Goal: Task Accomplishment & Management: Use online tool/utility

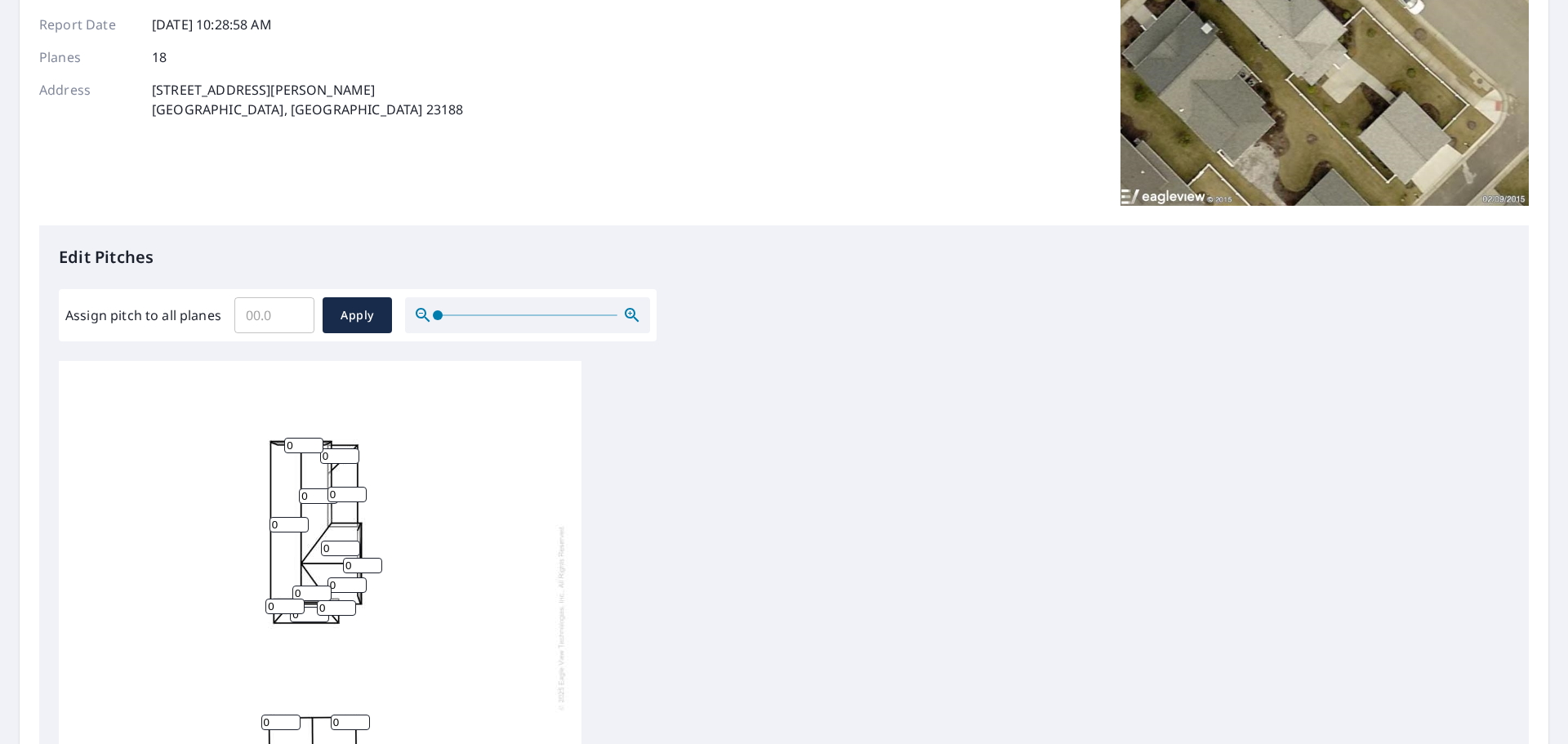
scroll to position [327, 0]
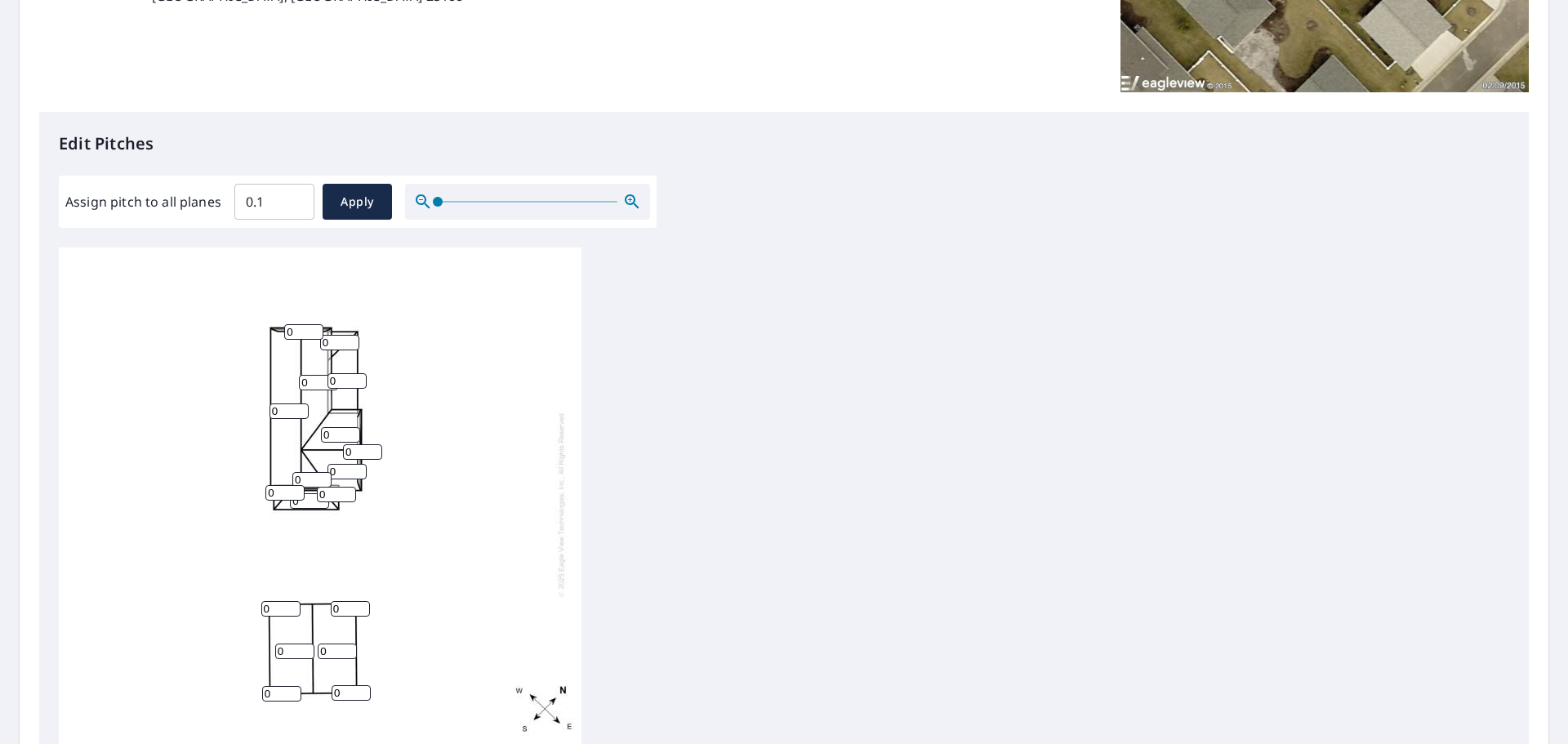
click at [294, 198] on input "0.1" at bounding box center [274, 201] width 80 height 46
click at [294, 198] on input "0.2" at bounding box center [274, 201] width 80 height 46
click at [294, 198] on input "0.3" at bounding box center [274, 201] width 80 height 46
click at [294, 198] on input "0.4" at bounding box center [274, 201] width 80 height 46
click at [294, 198] on input "0.5" at bounding box center [274, 201] width 80 height 46
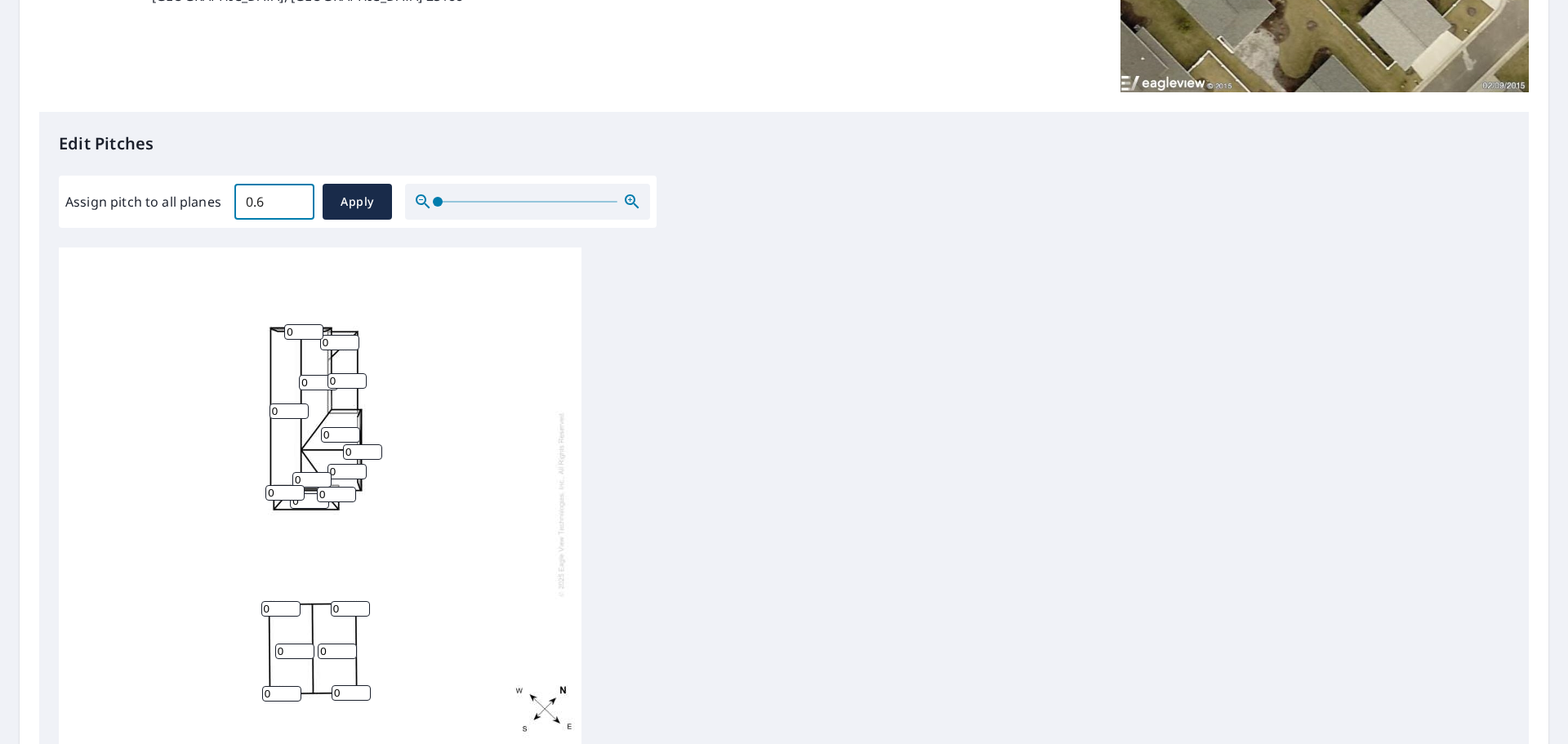
click at [294, 198] on input "0.6" at bounding box center [274, 201] width 80 height 46
click at [294, 198] on input "0.7" at bounding box center [274, 201] width 80 height 46
click at [294, 198] on input "0.8" at bounding box center [274, 201] width 80 height 46
click at [294, 198] on input "0.9" at bounding box center [274, 201] width 80 height 46
click at [294, 198] on input "1" at bounding box center [274, 201] width 80 height 46
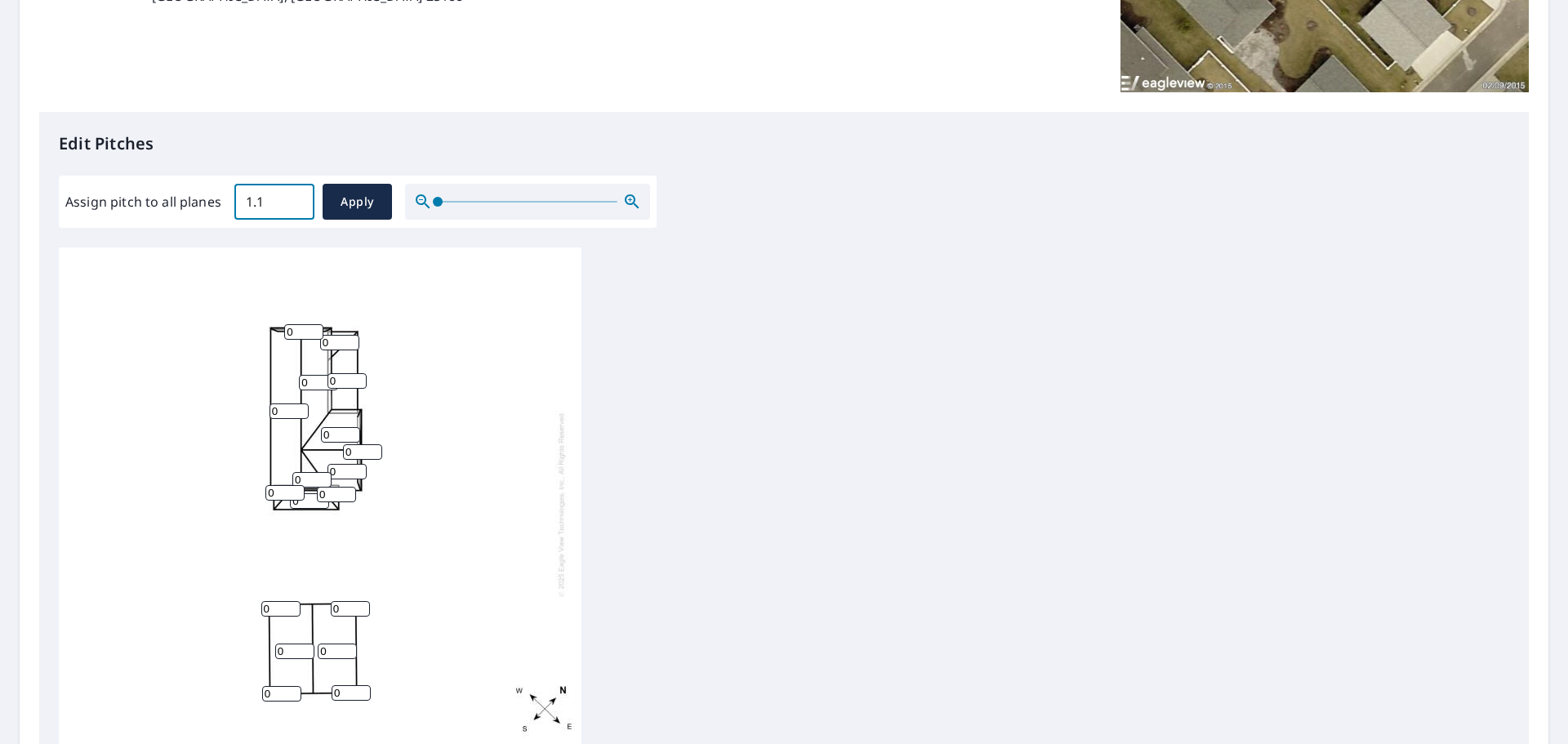
click at [294, 198] on input "1.1" at bounding box center [274, 201] width 80 height 46
click at [294, 198] on input "1.2" at bounding box center [274, 201] width 80 height 46
click at [294, 198] on input "1.3" at bounding box center [274, 201] width 80 height 46
click at [294, 198] on input "1.4" at bounding box center [274, 201] width 80 height 46
click at [294, 198] on input "1.5" at bounding box center [274, 201] width 80 height 46
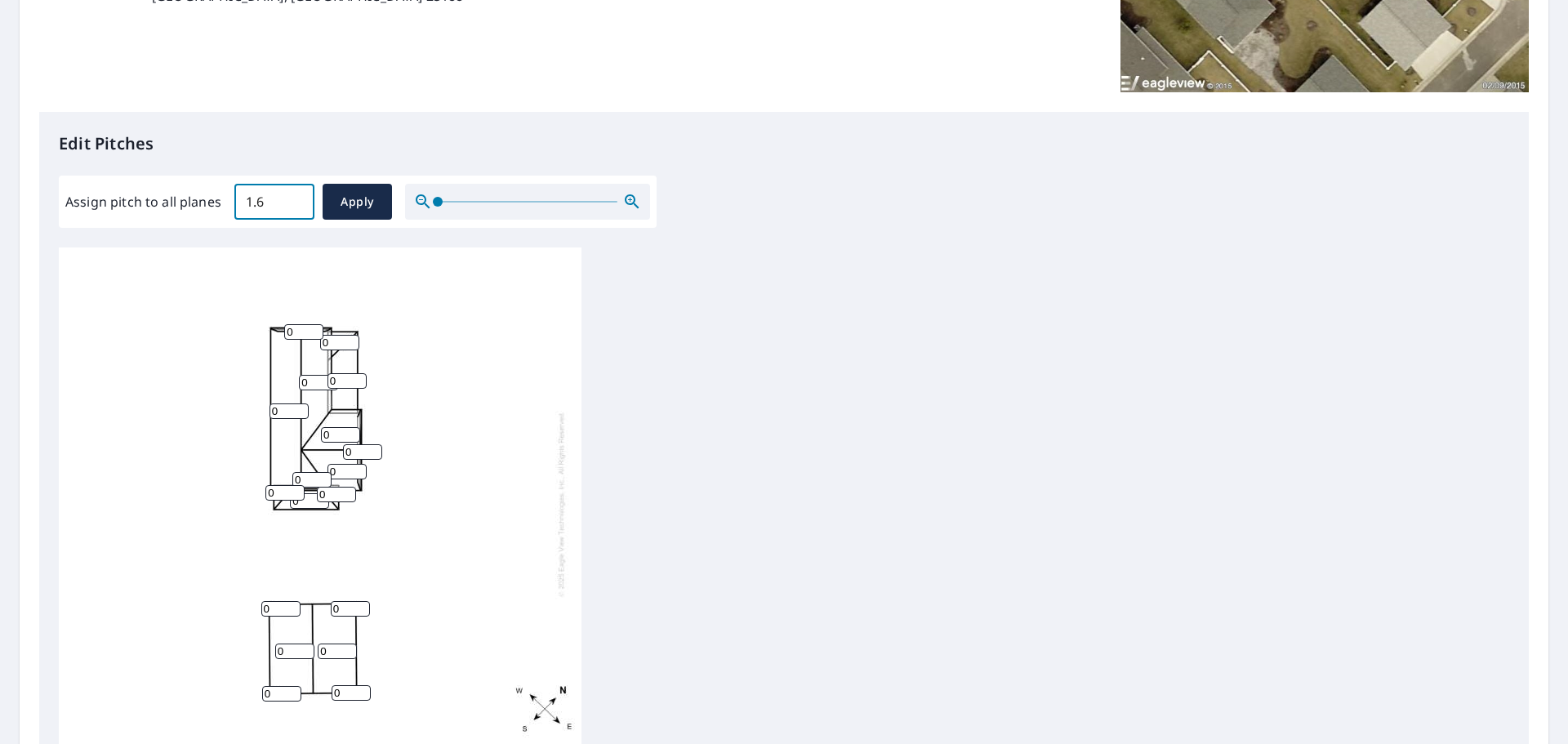
click at [294, 198] on input "1.6" at bounding box center [274, 201] width 80 height 46
click at [294, 198] on input "11" at bounding box center [274, 201] width 80 height 46
click at [294, 198] on input "11.1" at bounding box center [274, 201] width 80 height 46
click at [294, 198] on input "11.2" at bounding box center [274, 201] width 80 height 46
click at [294, 198] on input "11.3" at bounding box center [274, 201] width 80 height 46
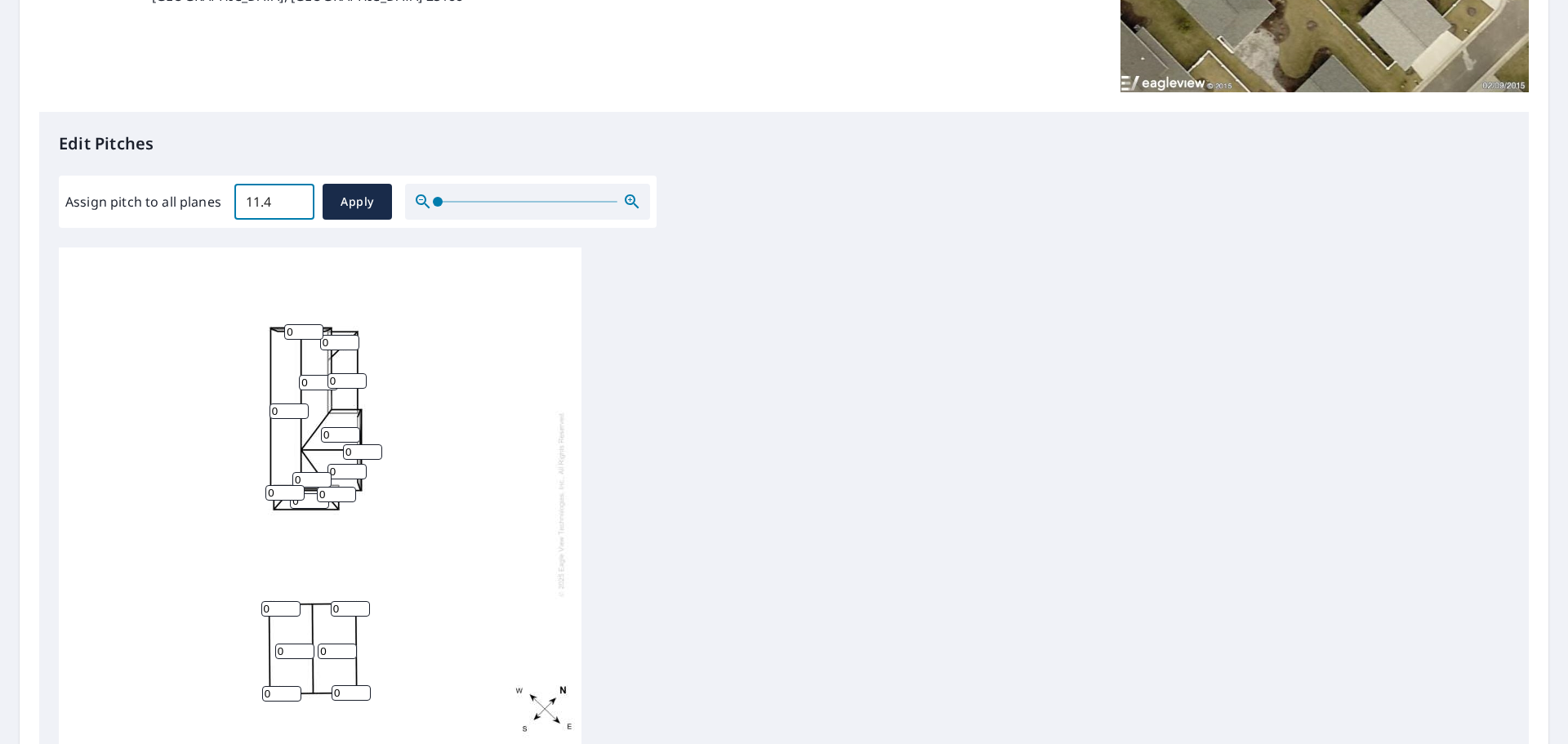
click at [294, 198] on input "11.4" at bounding box center [274, 201] width 80 height 46
click at [294, 198] on input "11.5" at bounding box center [274, 201] width 80 height 46
click at [294, 198] on input "11.6" at bounding box center [274, 201] width 80 height 46
click at [294, 198] on input "11.7" at bounding box center [274, 201] width 80 height 46
click at [294, 198] on input "11.8" at bounding box center [274, 201] width 80 height 46
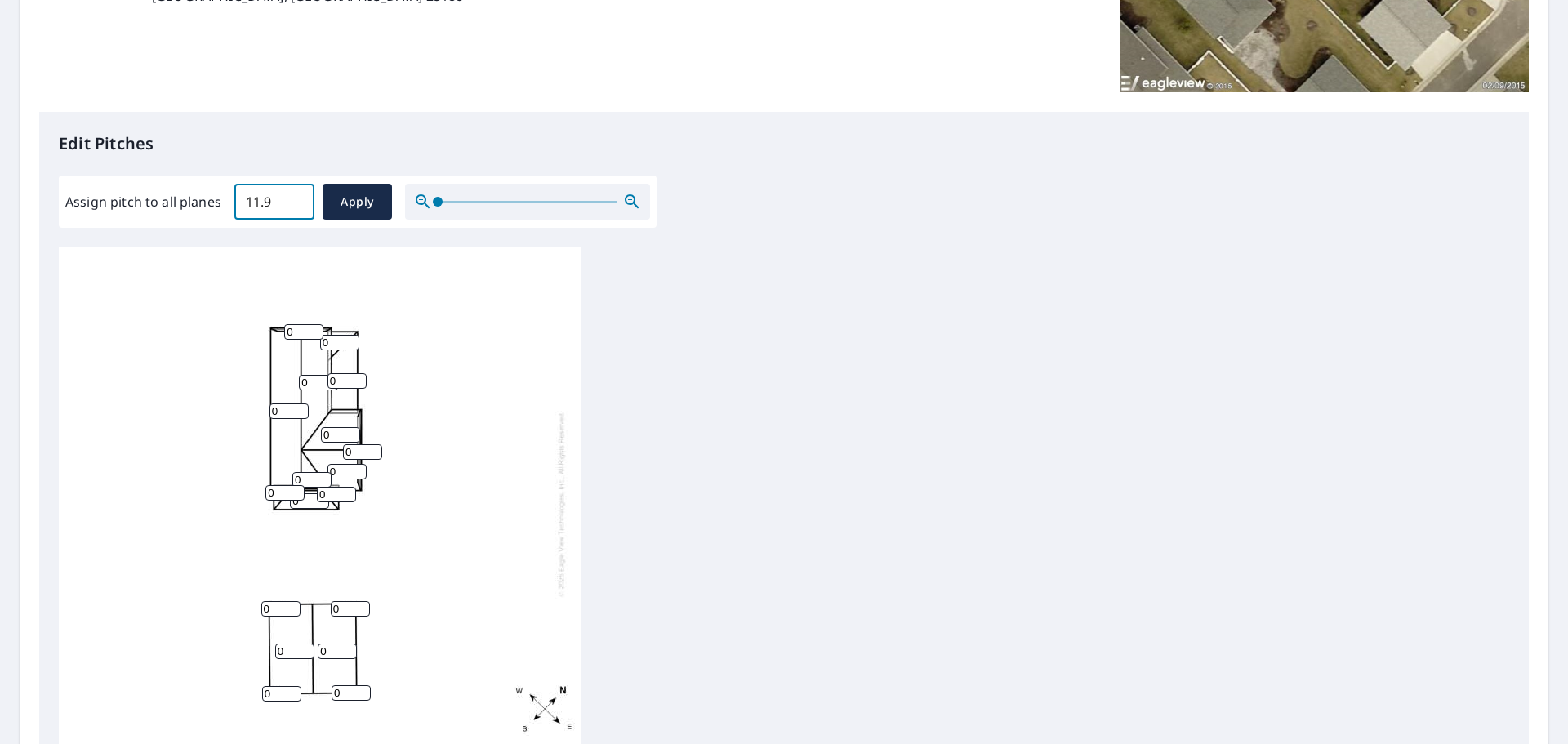
click at [294, 198] on input "11.9" at bounding box center [274, 201] width 80 height 46
type input "12"
click at [294, 198] on input "12" at bounding box center [274, 201] width 80 height 46
click at [353, 205] on span "Apply" at bounding box center [357, 202] width 43 height 21
type input "12"
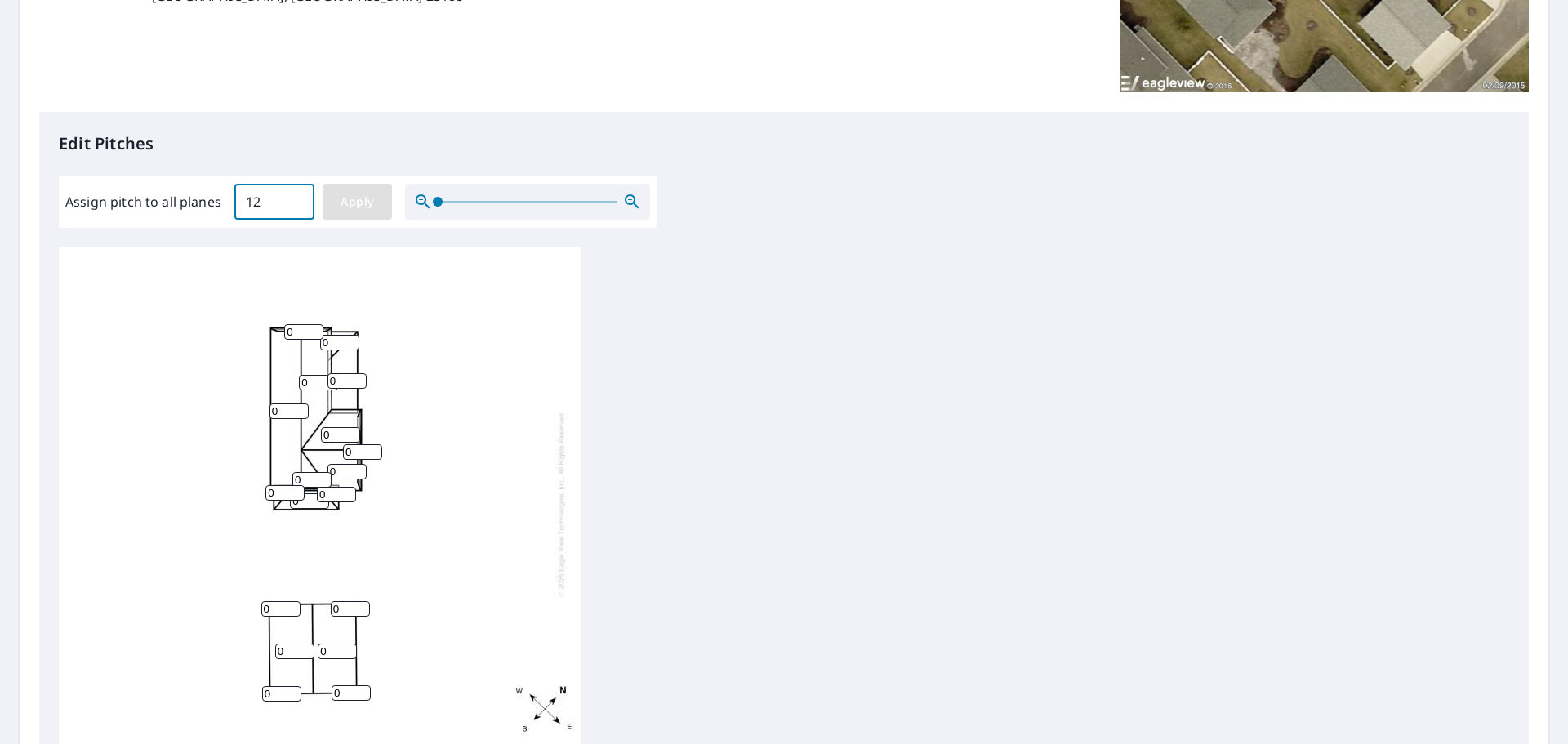
type input "12"
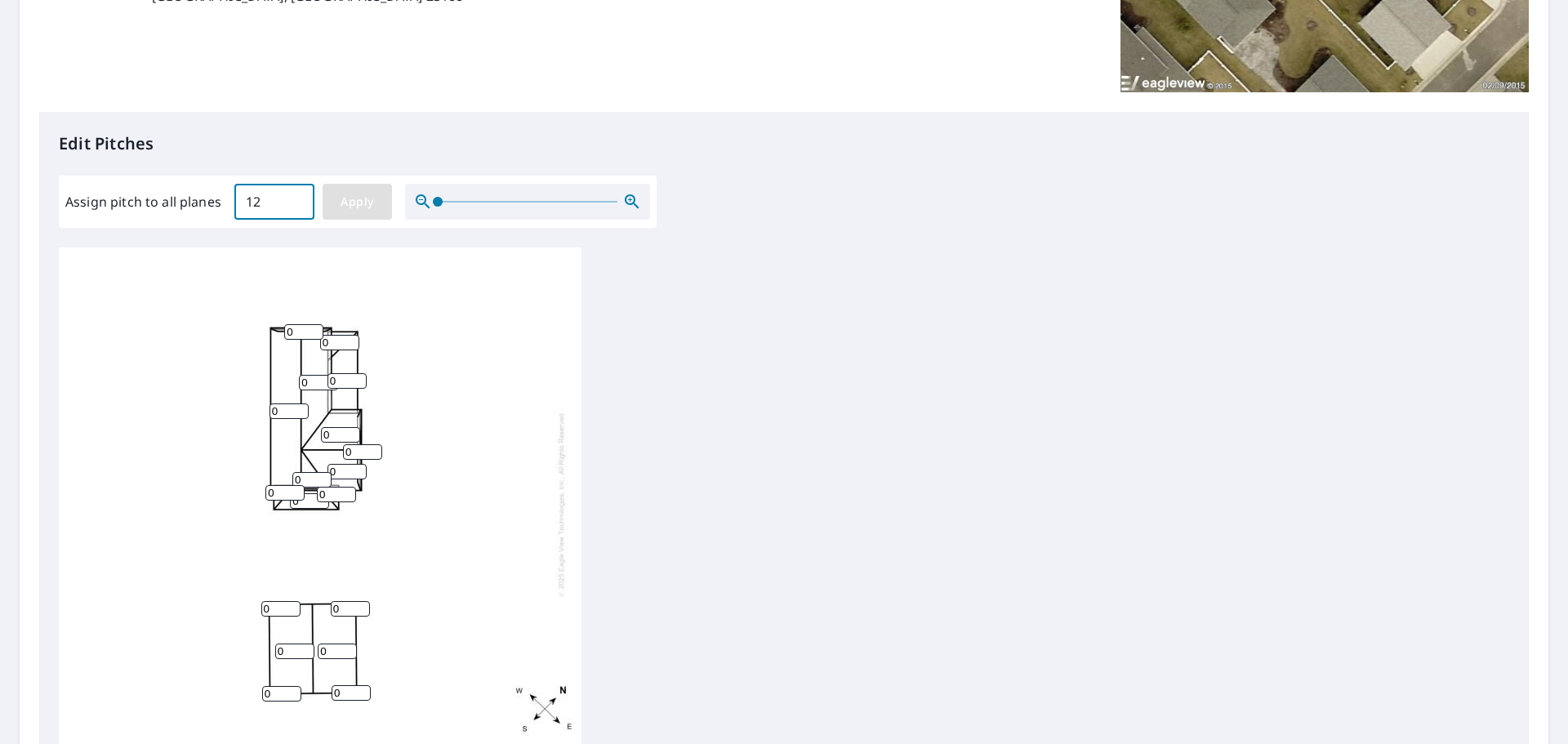
type input "12"
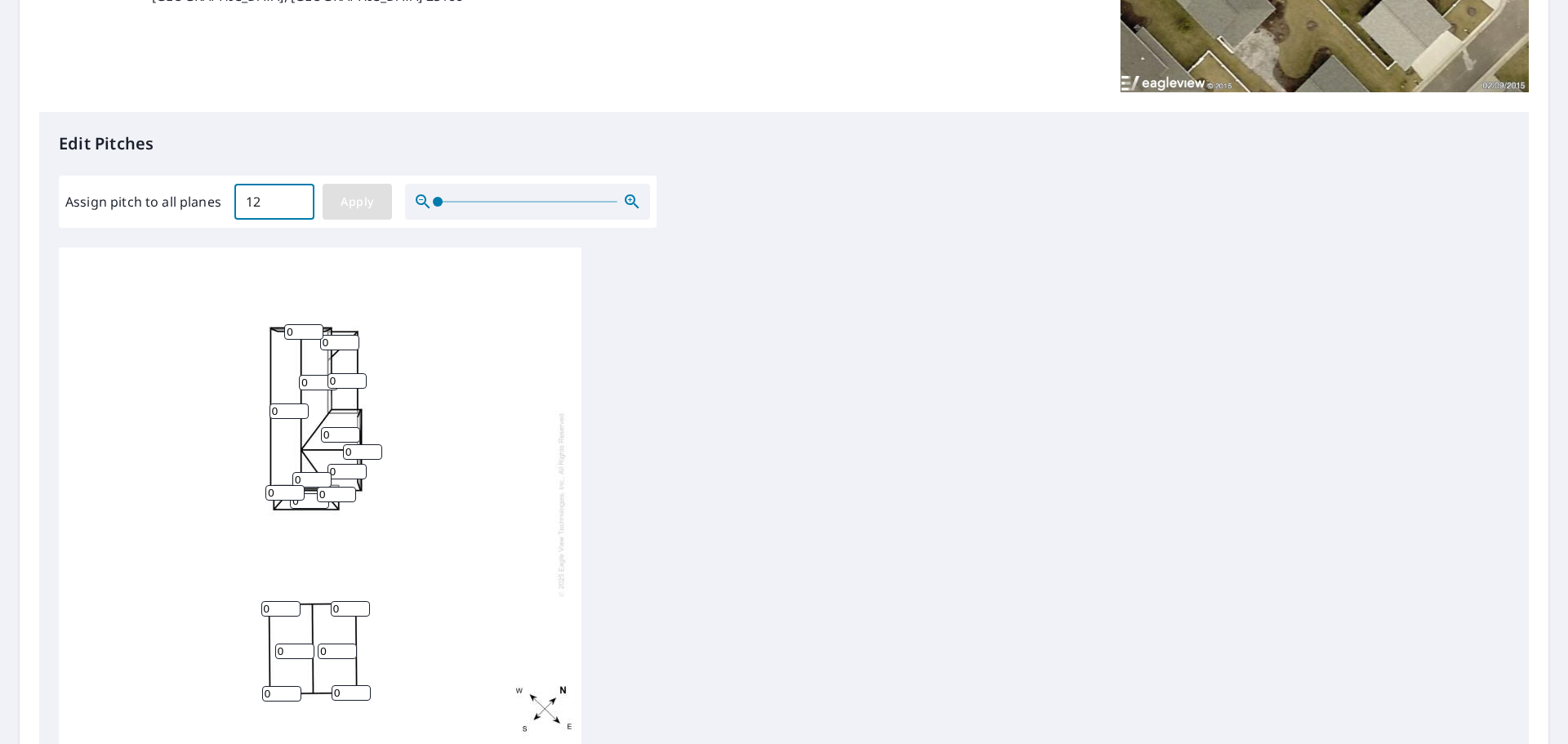
type input "12"
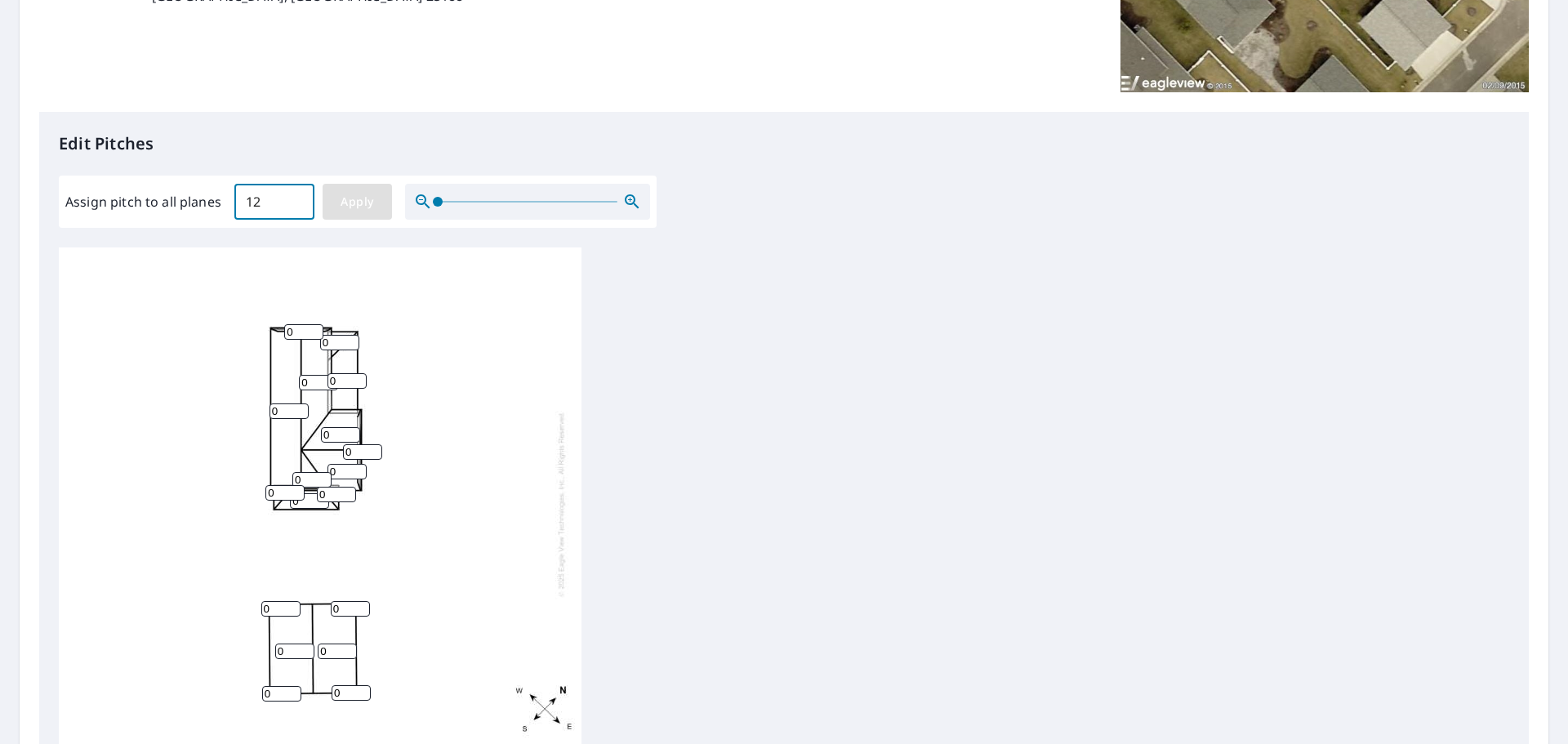
type input "12"
click at [347, 383] on input "12" at bounding box center [348, 381] width 40 height 15
click at [357, 381] on input "13" at bounding box center [348, 381] width 40 height 15
click at [356, 381] on input "14" at bounding box center [348, 381] width 40 height 15
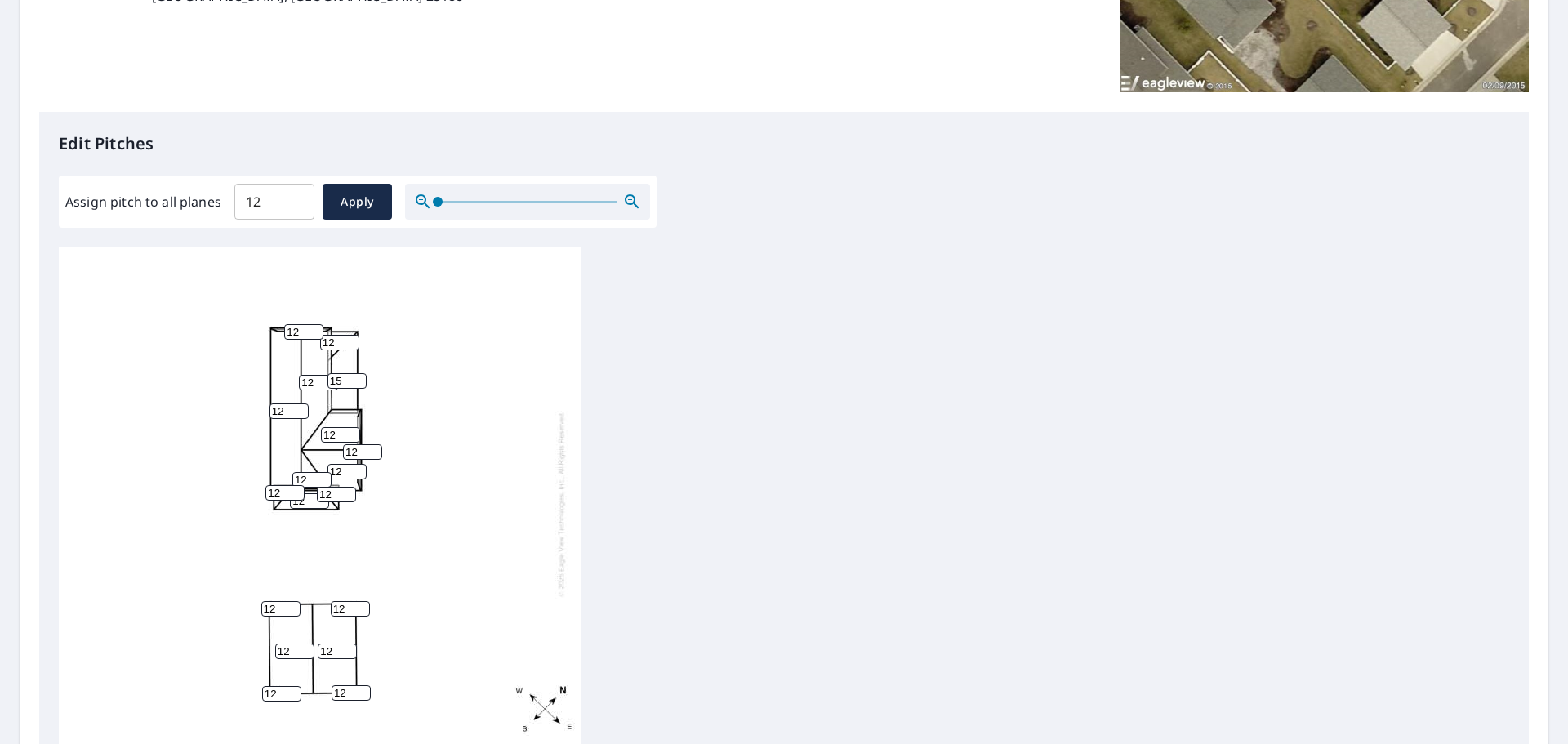
click at [356, 381] on input "15" at bounding box center [348, 381] width 40 height 15
click at [356, 381] on input "16" at bounding box center [348, 381] width 40 height 15
click at [356, 381] on input "17" at bounding box center [348, 381] width 40 height 15
click at [357, 387] on input "16" at bounding box center [348, 381] width 40 height 15
click at [357, 387] on input "15" at bounding box center [348, 381] width 40 height 15
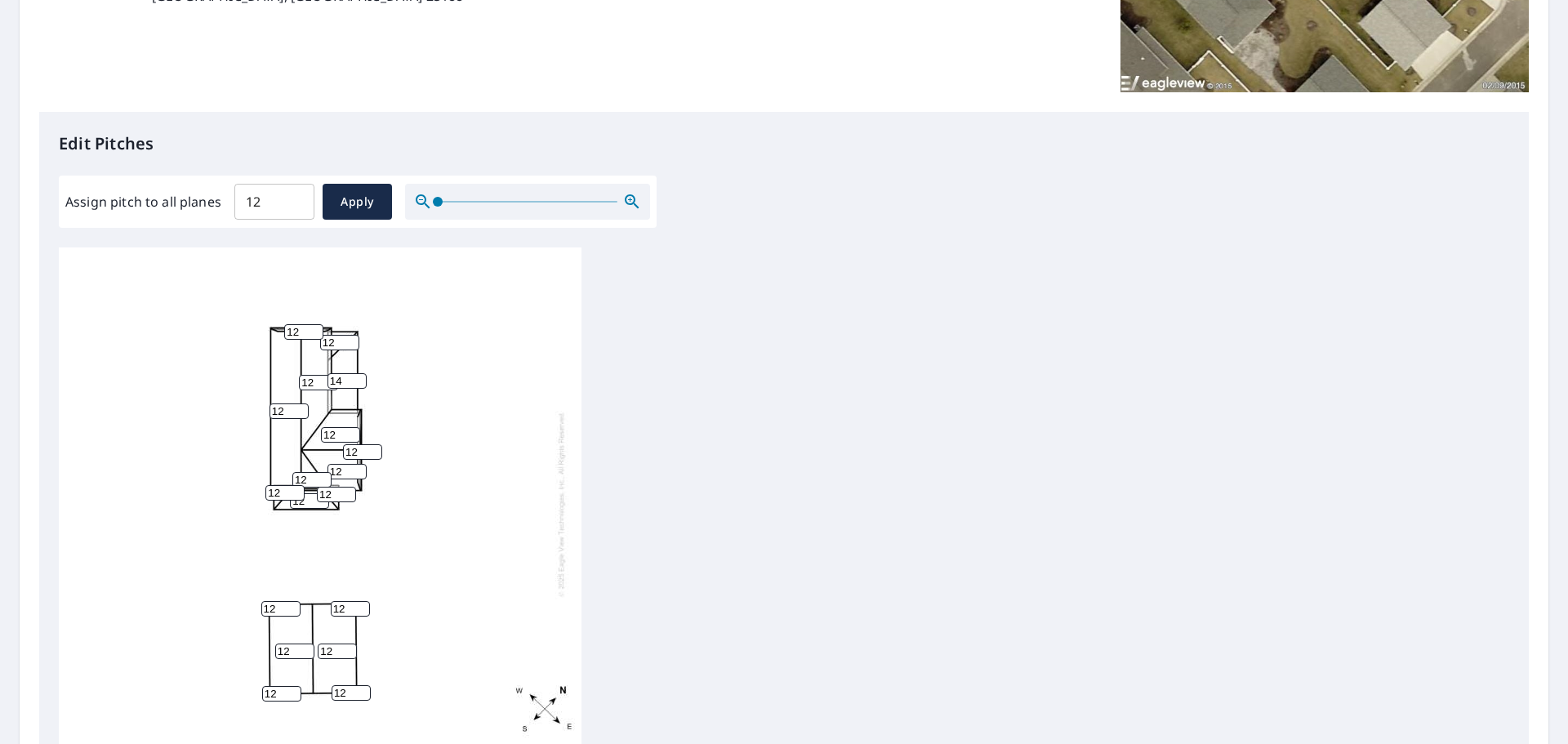
click at [357, 387] on input "14" at bounding box center [348, 381] width 40 height 15
click at [357, 387] on input "13" at bounding box center [348, 381] width 40 height 15
click at [357, 387] on input "12" at bounding box center [348, 381] width 40 height 15
click at [357, 387] on input "11" at bounding box center [348, 381] width 40 height 15
click at [357, 387] on input "8" at bounding box center [348, 381] width 40 height 15
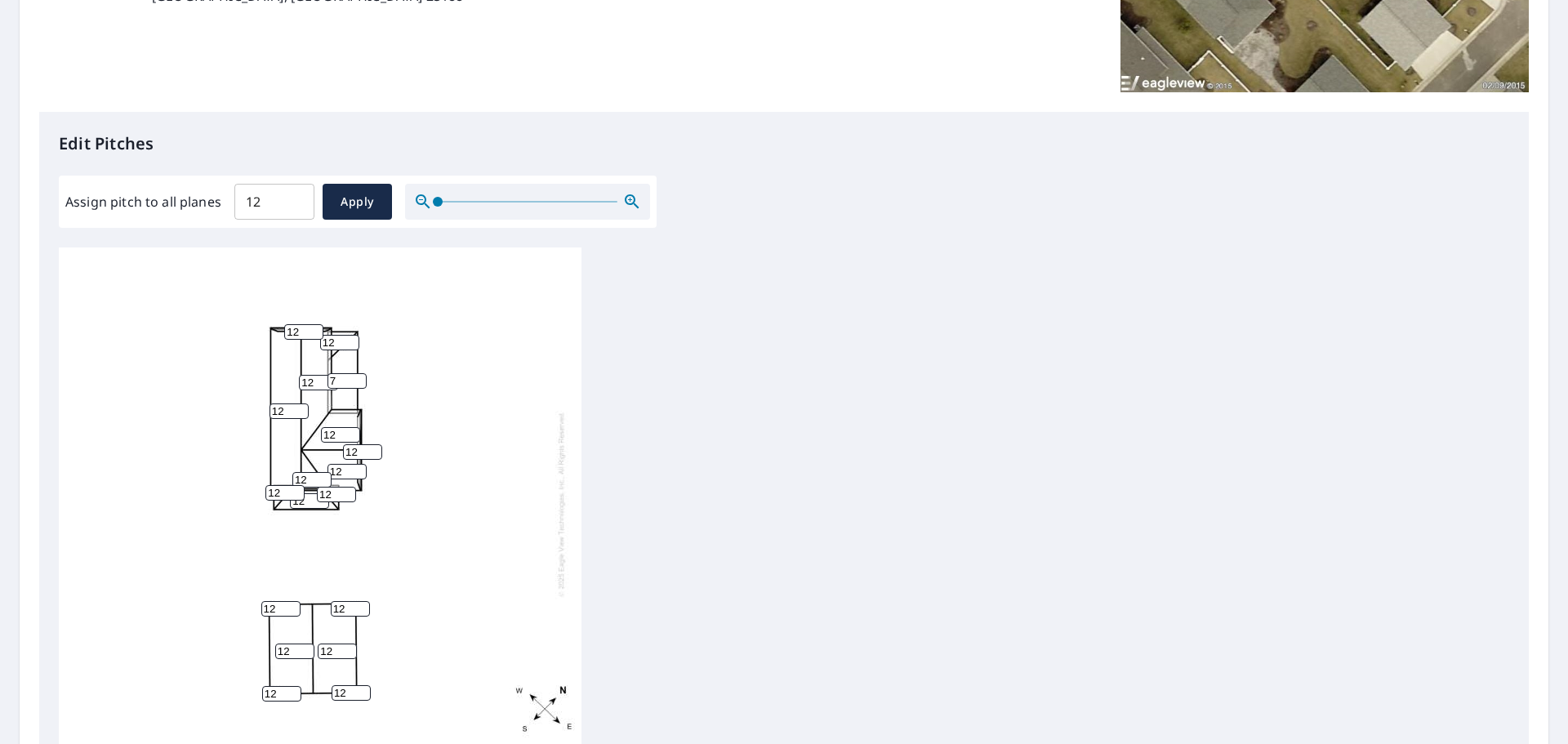
click at [357, 387] on input "7" at bounding box center [348, 381] width 40 height 15
click at [357, 387] on input "6" at bounding box center [348, 381] width 40 height 15
type input "7"
click at [358, 379] on input "7" at bounding box center [348, 381] width 40 height 15
click at [348, 345] on input "11" at bounding box center [339, 342] width 40 height 15
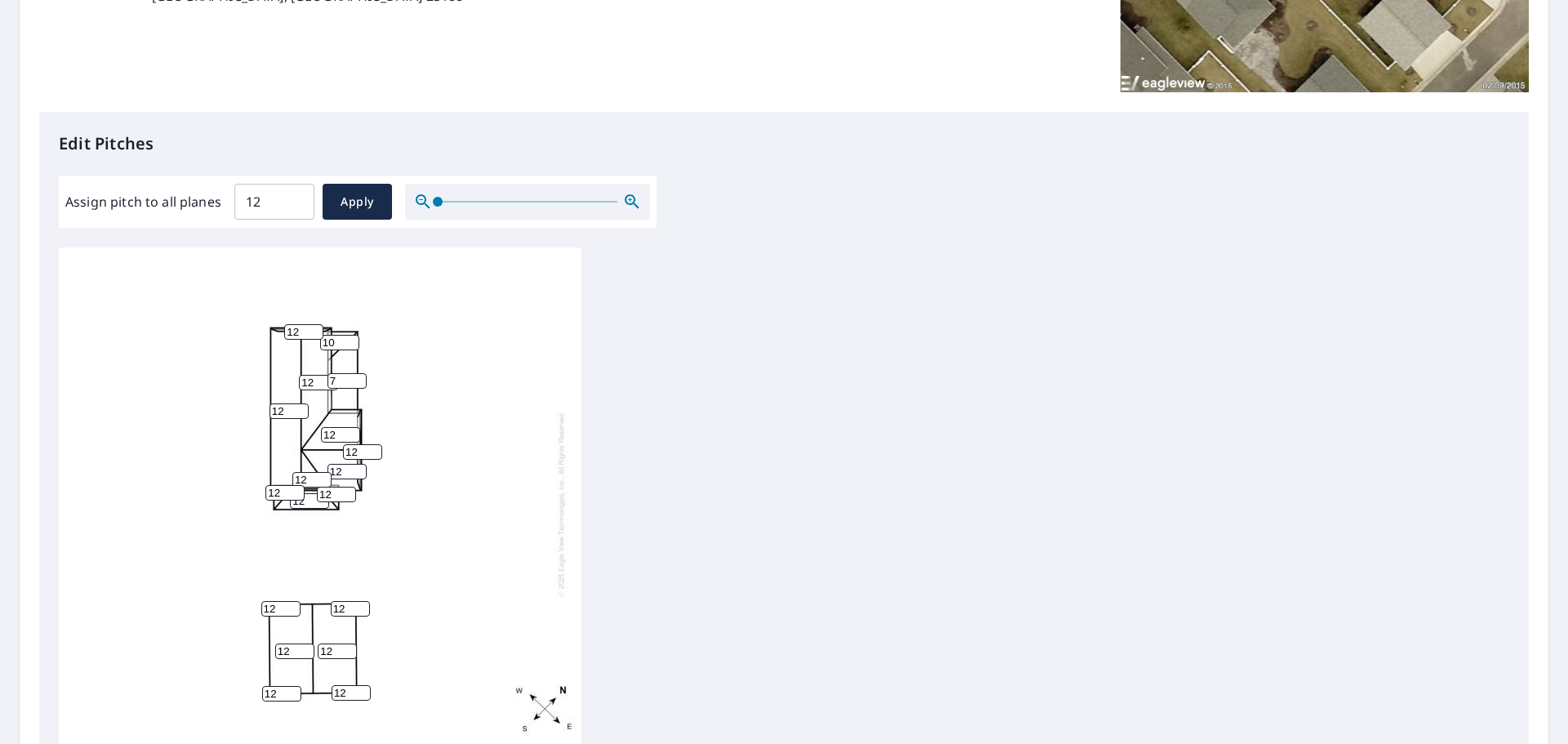
click at [348, 345] on input "10" at bounding box center [339, 342] width 40 height 15
click at [348, 345] on input "9" at bounding box center [339, 342] width 40 height 15
click at [348, 345] on input "8" at bounding box center [339, 342] width 40 height 15
type input "7"
click at [348, 345] on input "7" at bounding box center [339, 342] width 40 height 15
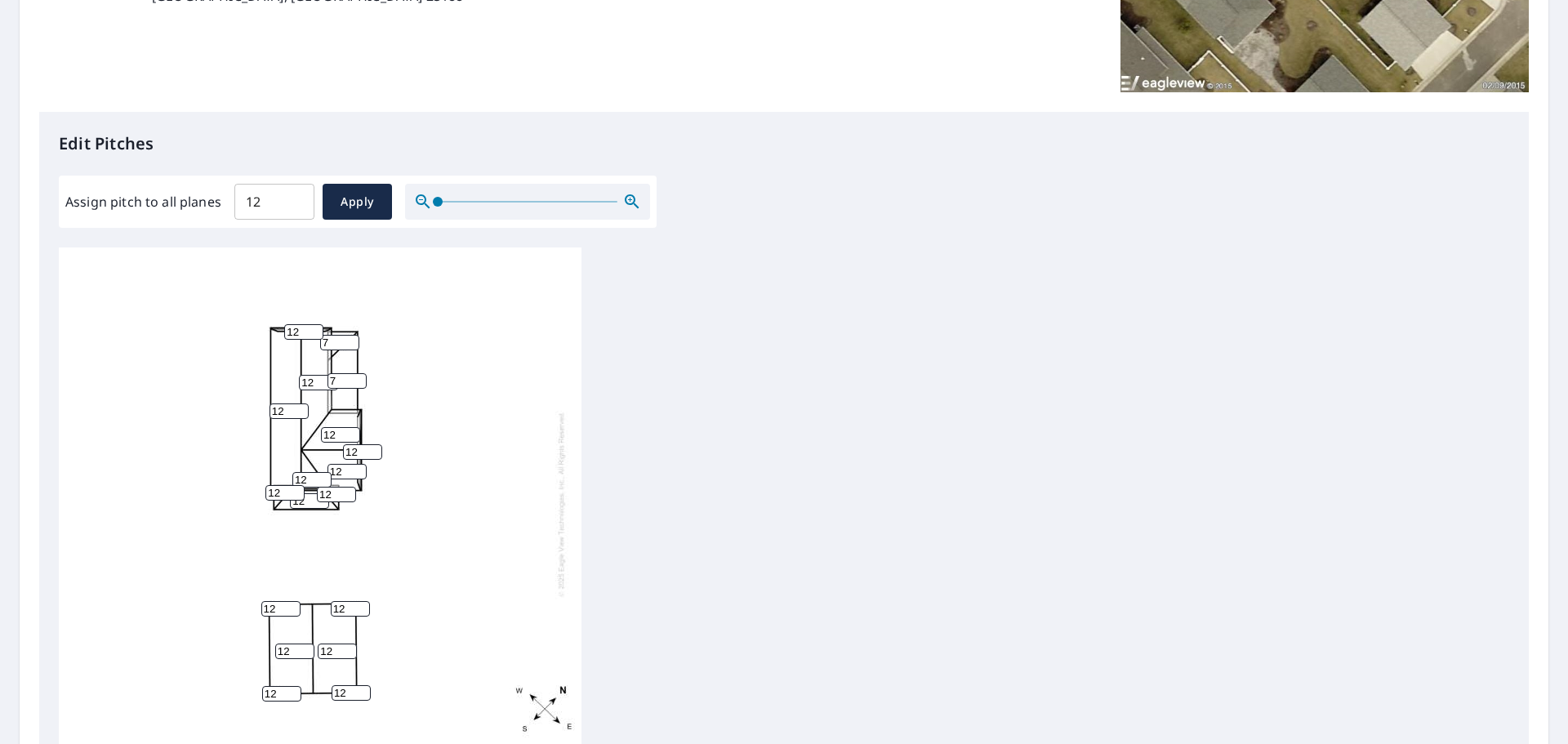
scroll to position [16, 0]
click at [320, 490] on input "11" at bounding box center [310, 497] width 40 height 15
click at [320, 490] on input "10" at bounding box center [310, 497] width 40 height 15
click at [320, 490] on input "9" at bounding box center [310, 497] width 40 height 15
click at [320, 490] on input "8" at bounding box center [310, 497] width 40 height 15
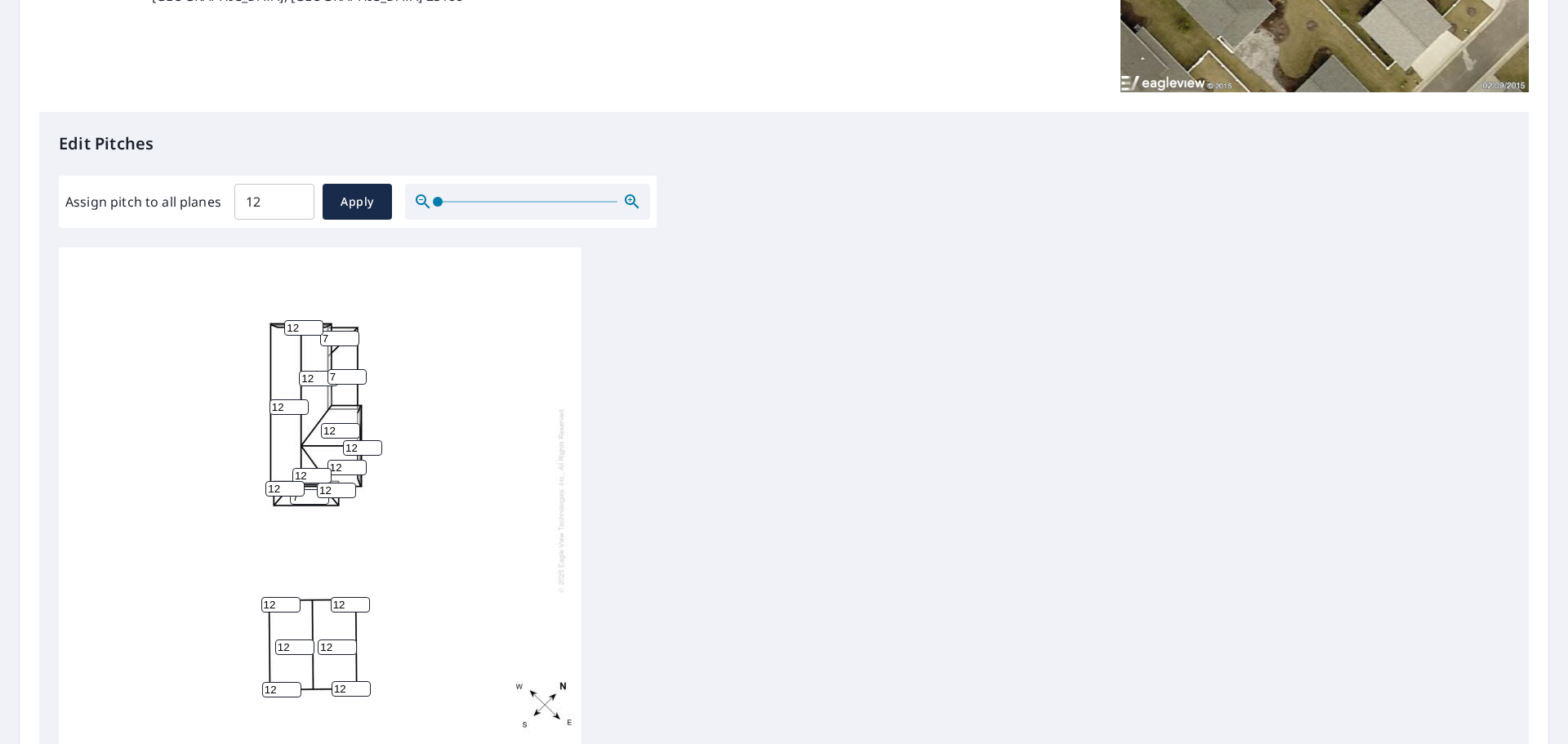
type input "7"
click at [320, 490] on input "7" at bounding box center [310, 497] width 40 height 15
click at [364, 598] on input "11" at bounding box center [350, 605] width 40 height 15
type input "10"
click at [364, 598] on input "10" at bounding box center [350, 605] width 40 height 15
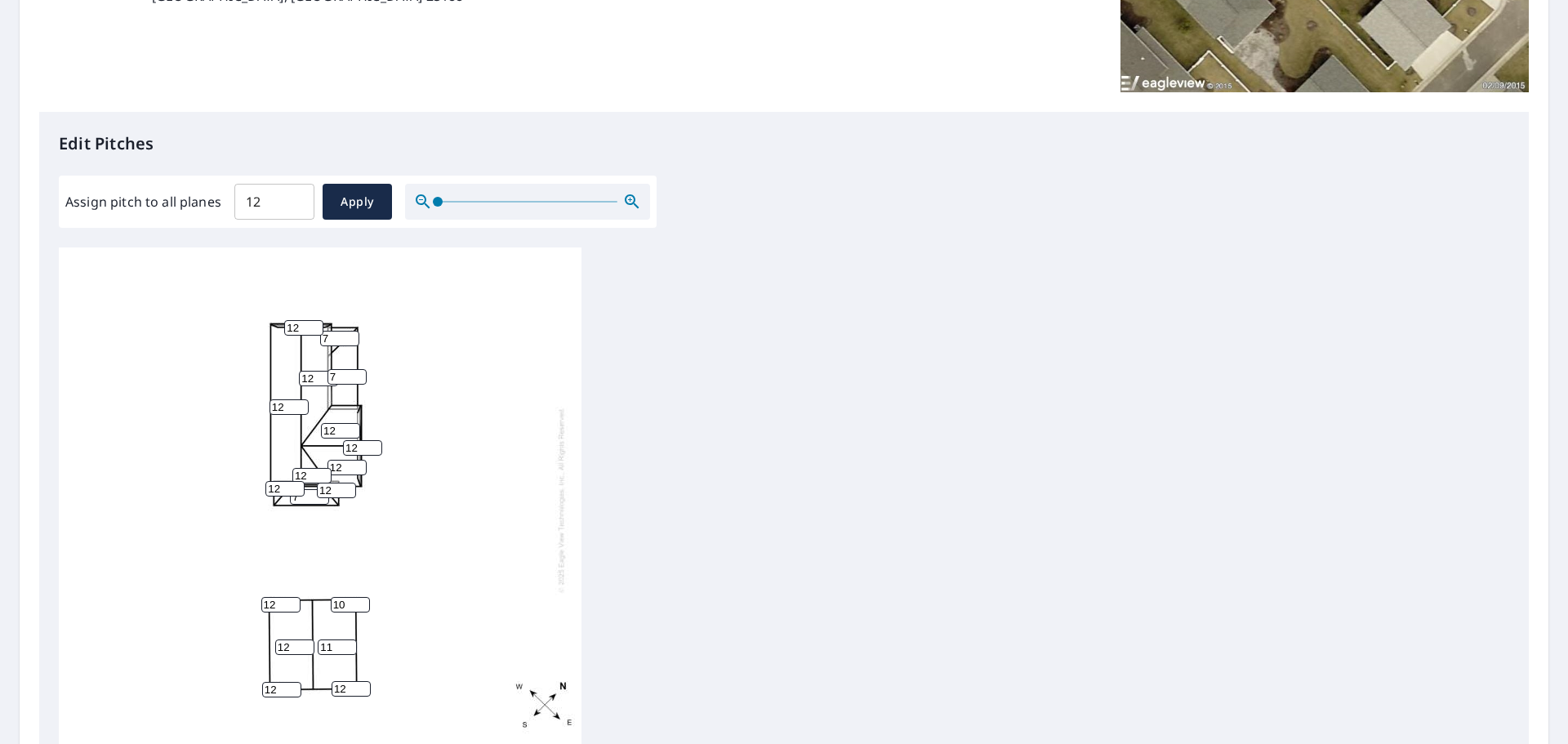
click at [349, 640] on input "11" at bounding box center [338, 647] width 40 height 15
type input "10"
click at [349, 640] on input "10" at bounding box center [338, 647] width 40 height 15
click at [364, 681] on input "11" at bounding box center [351, 688] width 40 height 15
type input "10"
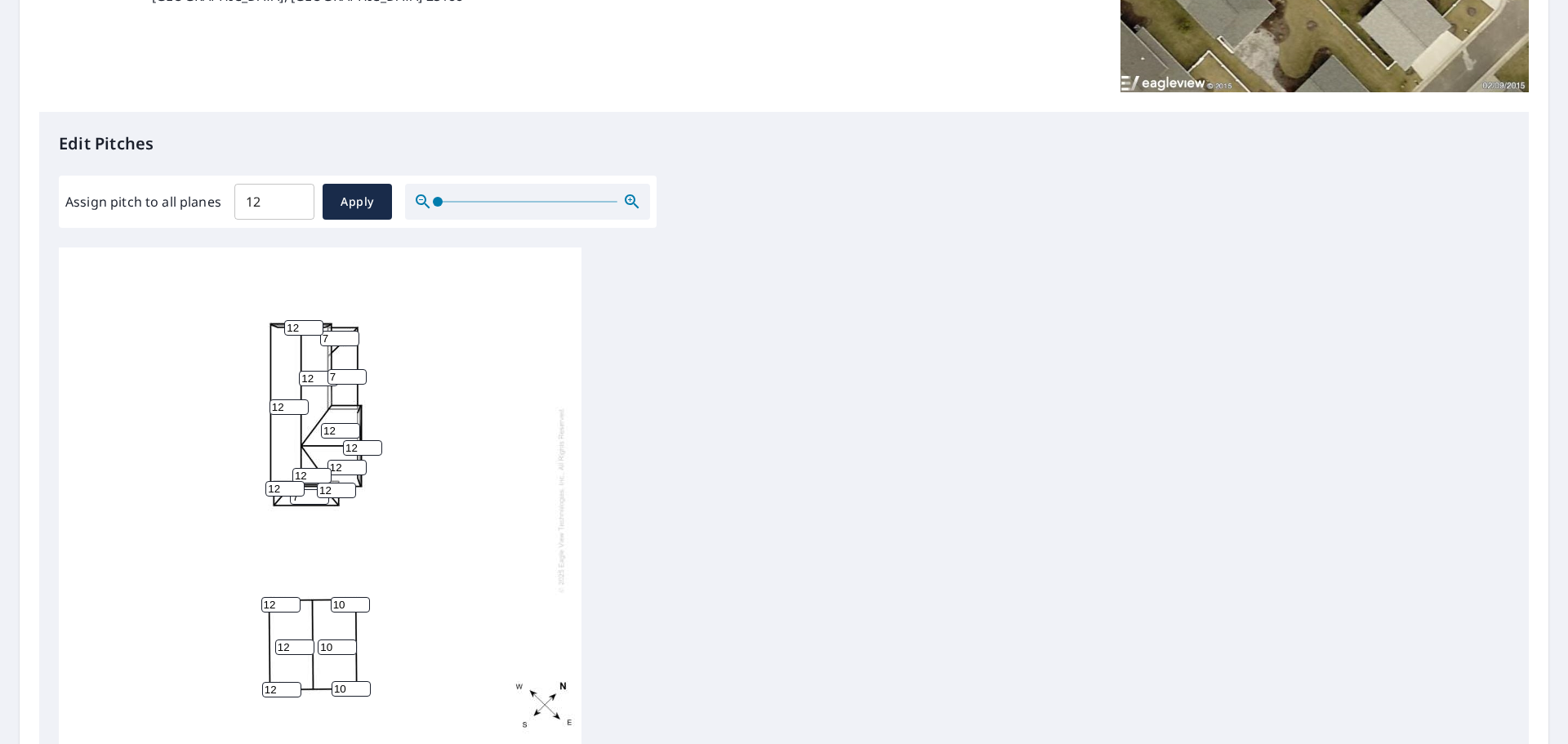
click at [364, 681] on input "10" at bounding box center [351, 688] width 40 height 15
click at [295, 682] on input "11" at bounding box center [282, 689] width 40 height 15
type input "10"
click at [295, 682] on input "10" at bounding box center [282, 689] width 40 height 15
click at [304, 640] on input "11" at bounding box center [295, 647] width 40 height 15
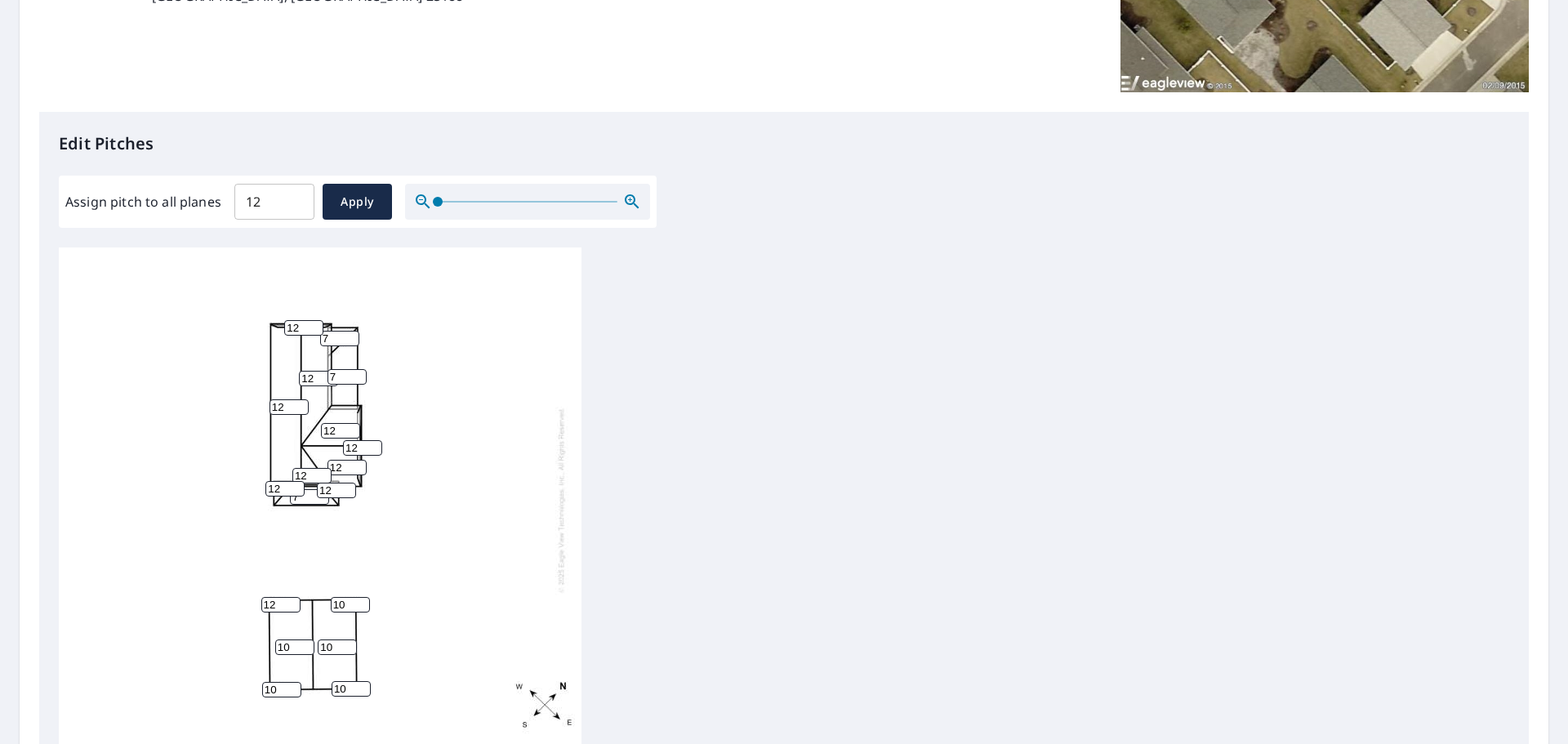
type input "10"
click at [304, 640] on input "10" at bounding box center [295, 647] width 40 height 15
click at [290, 598] on input "11" at bounding box center [281, 605] width 40 height 15
type input "10"
click at [290, 598] on input "10" at bounding box center [281, 605] width 40 height 15
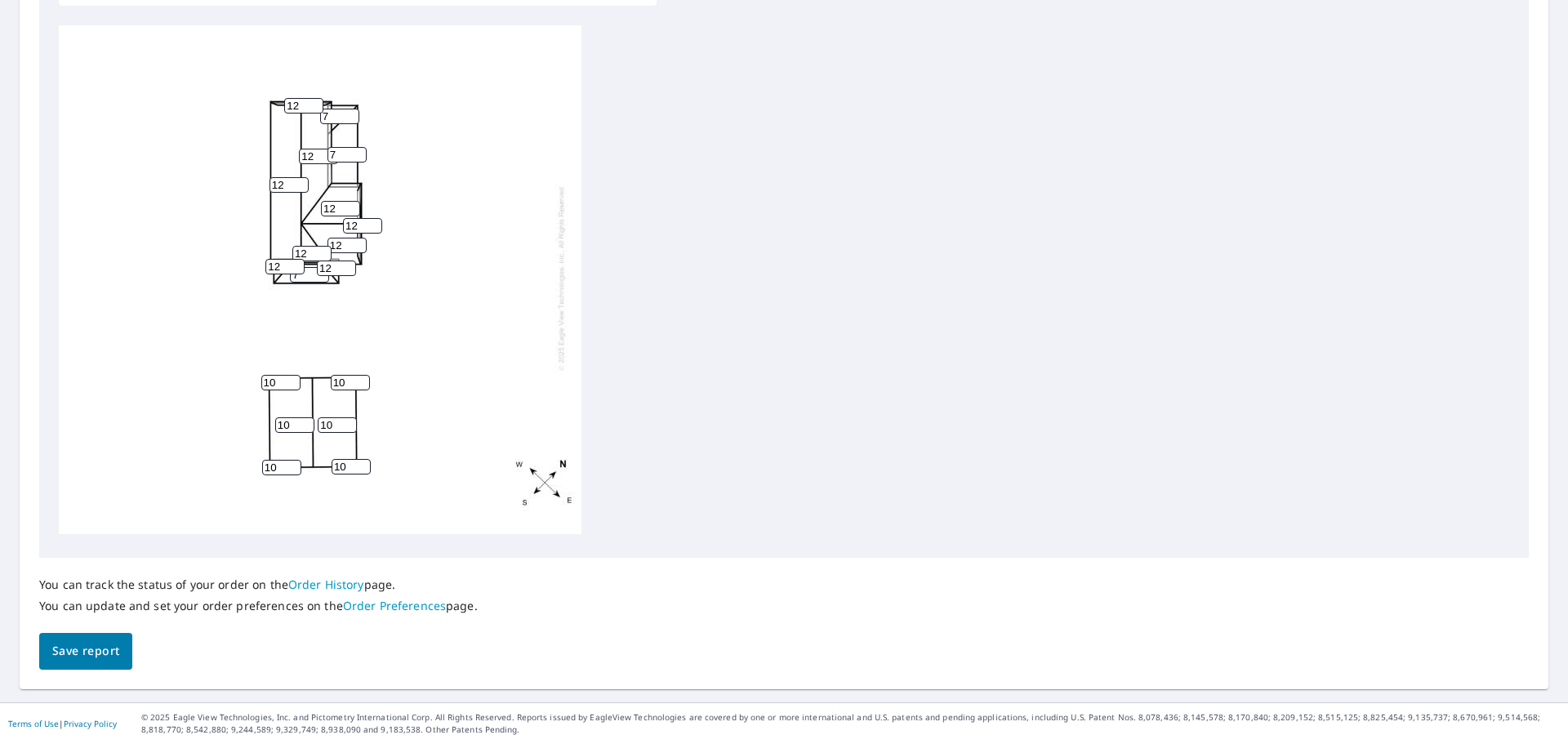
scroll to position [467, 0]
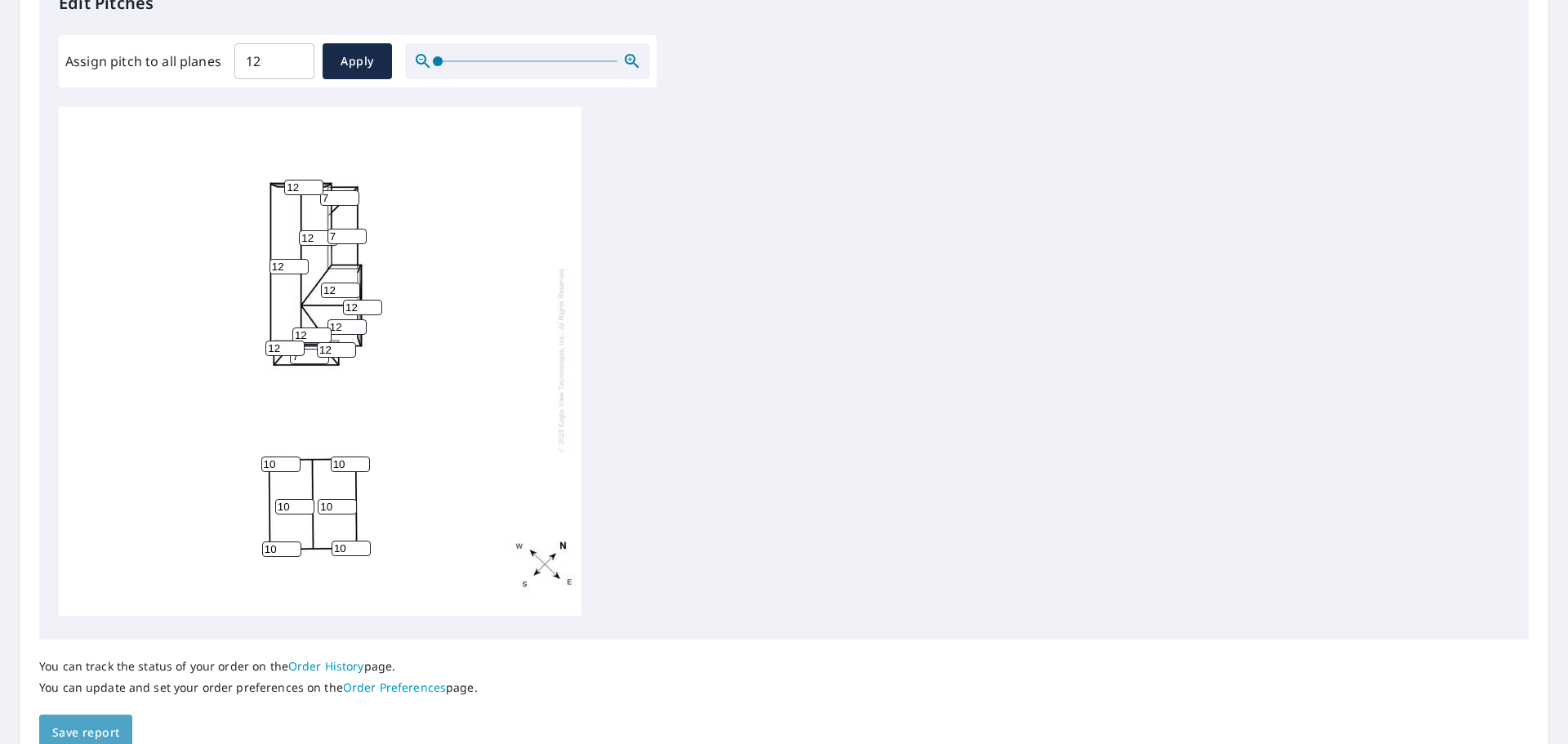
click at [57, 734] on span "Save report" at bounding box center [85, 733] width 67 height 21
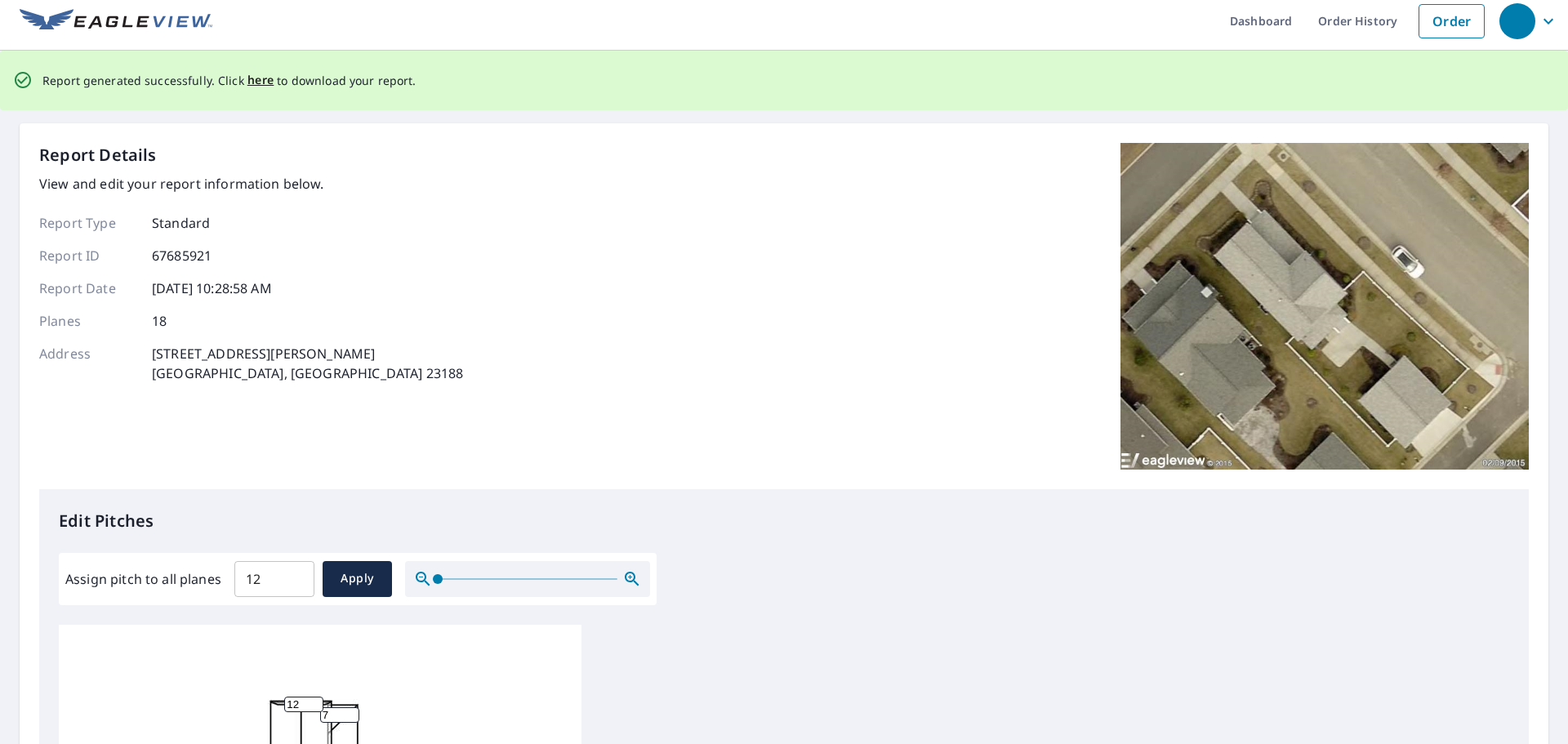
scroll to position [0, 0]
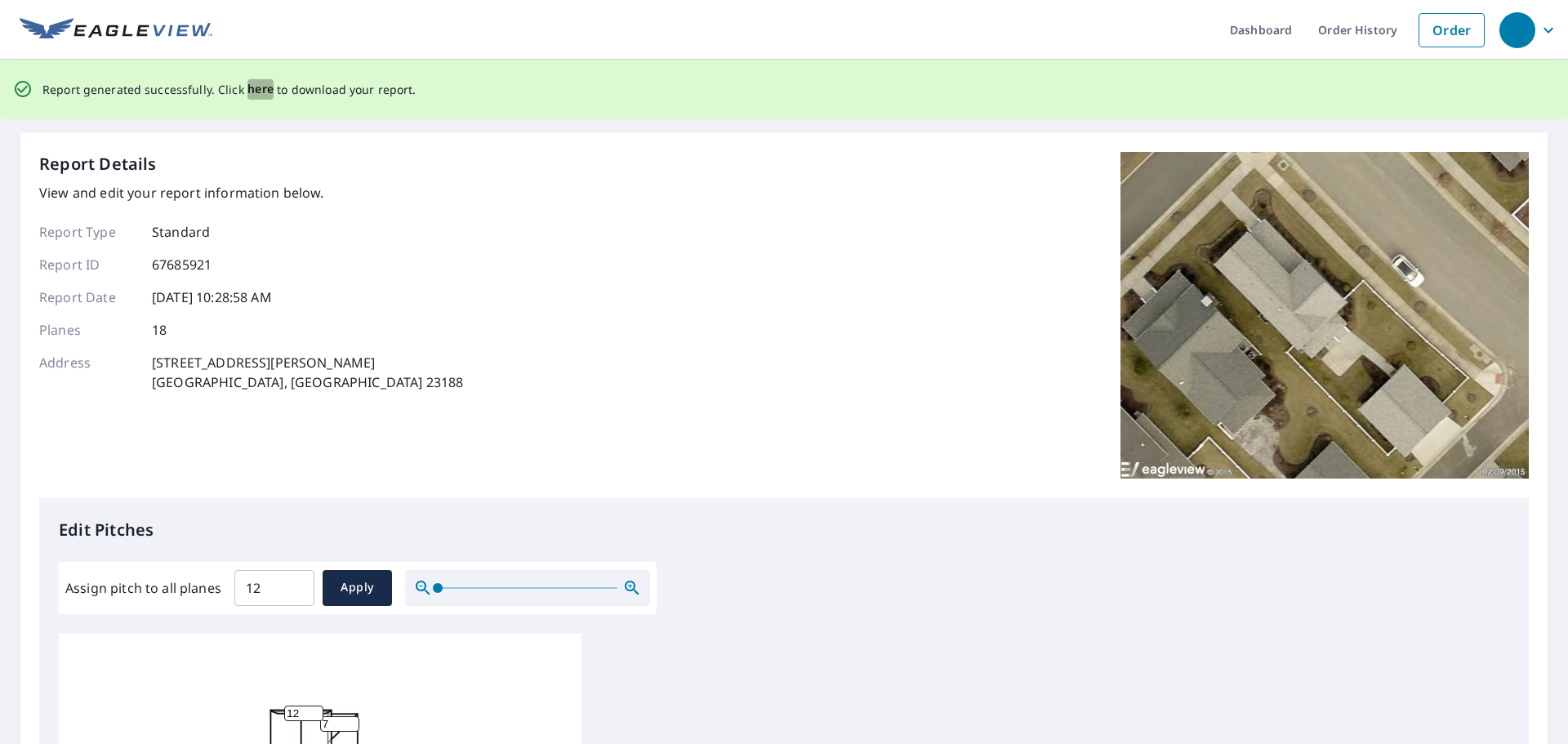
click at [257, 89] on span "here" at bounding box center [261, 89] width 27 height 21
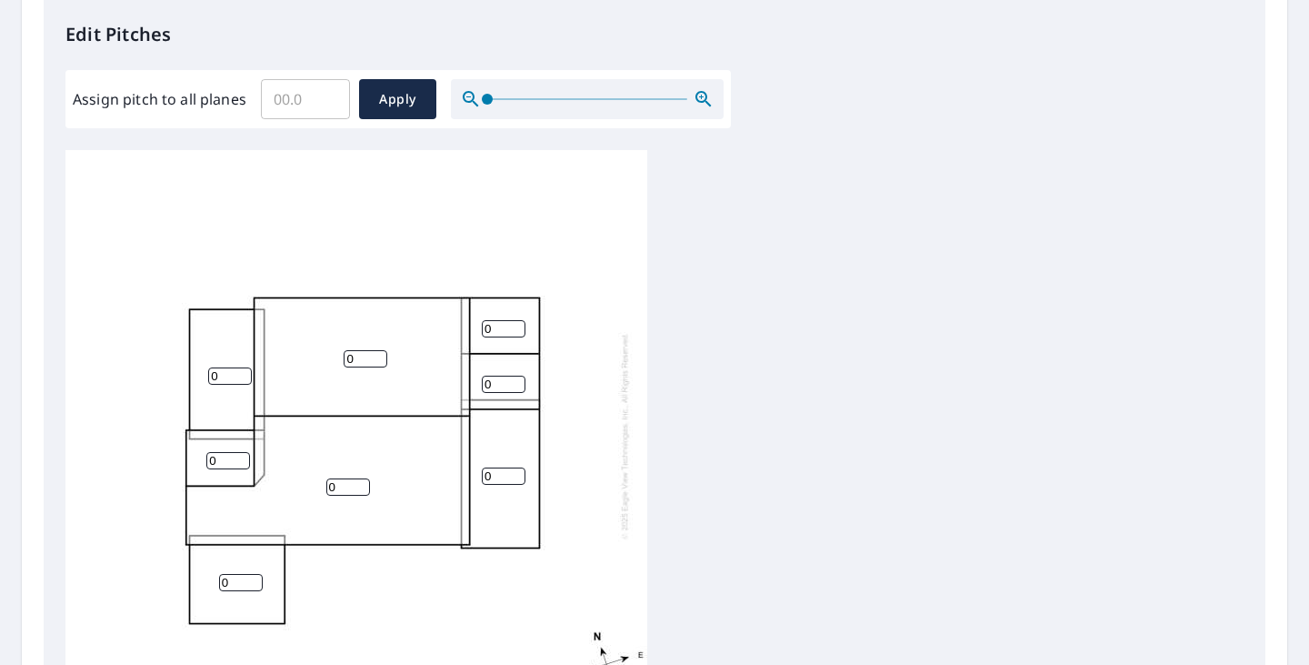
scroll to position [546, 0]
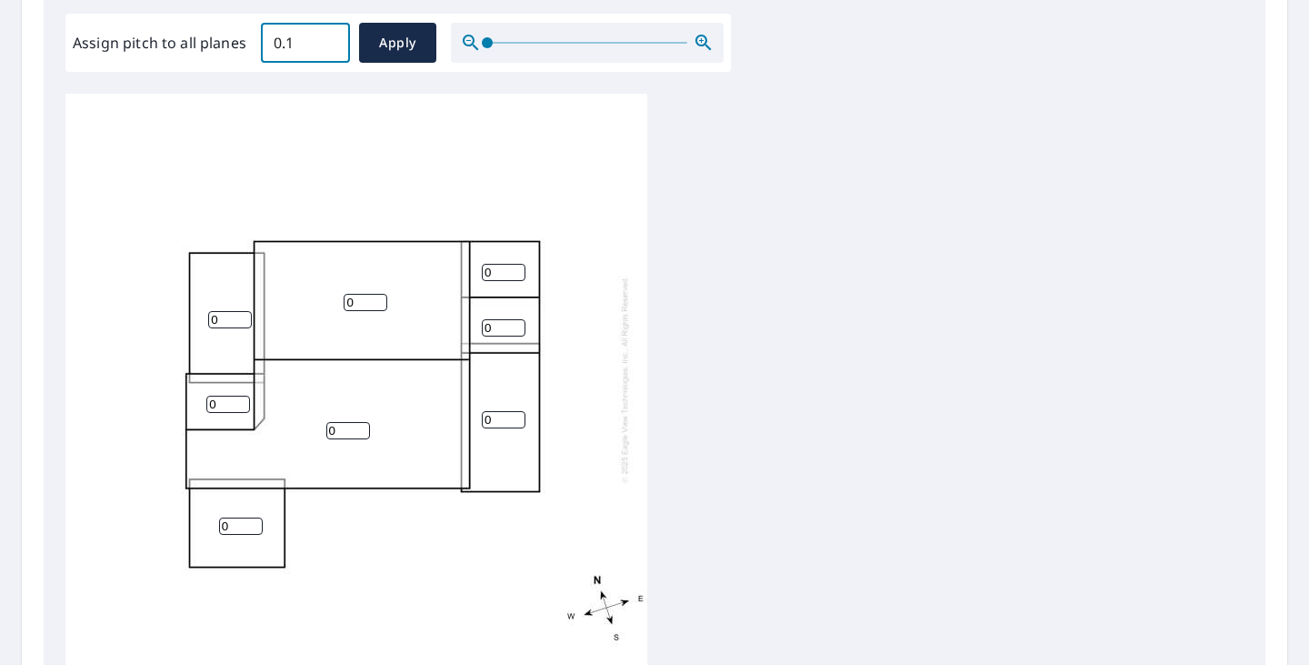
click at [330, 34] on input "0.1" at bounding box center [305, 42] width 89 height 51
click at [330, 34] on input "0.2" at bounding box center [305, 42] width 89 height 51
click at [330, 34] on input "0.3" at bounding box center [305, 42] width 89 height 51
click at [330, 34] on input "5.5" at bounding box center [305, 42] width 89 height 51
click at [330, 34] on input "5.6" at bounding box center [305, 42] width 89 height 51
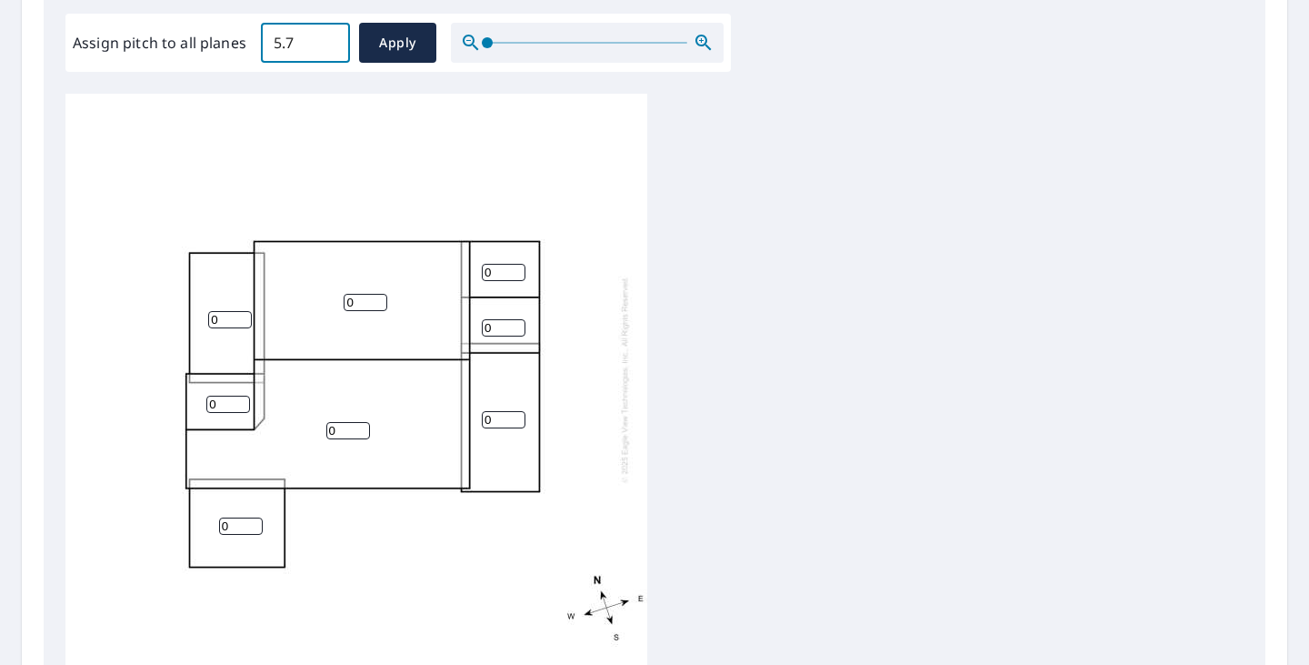
click at [330, 34] on input "5.7" at bounding box center [305, 42] width 89 height 51
click at [330, 34] on input "5.8" at bounding box center [305, 42] width 89 height 51
click at [330, 34] on input "5.9" at bounding box center [305, 42] width 89 height 51
type input "6"
click at [330, 34] on input "6" at bounding box center [305, 42] width 89 height 51
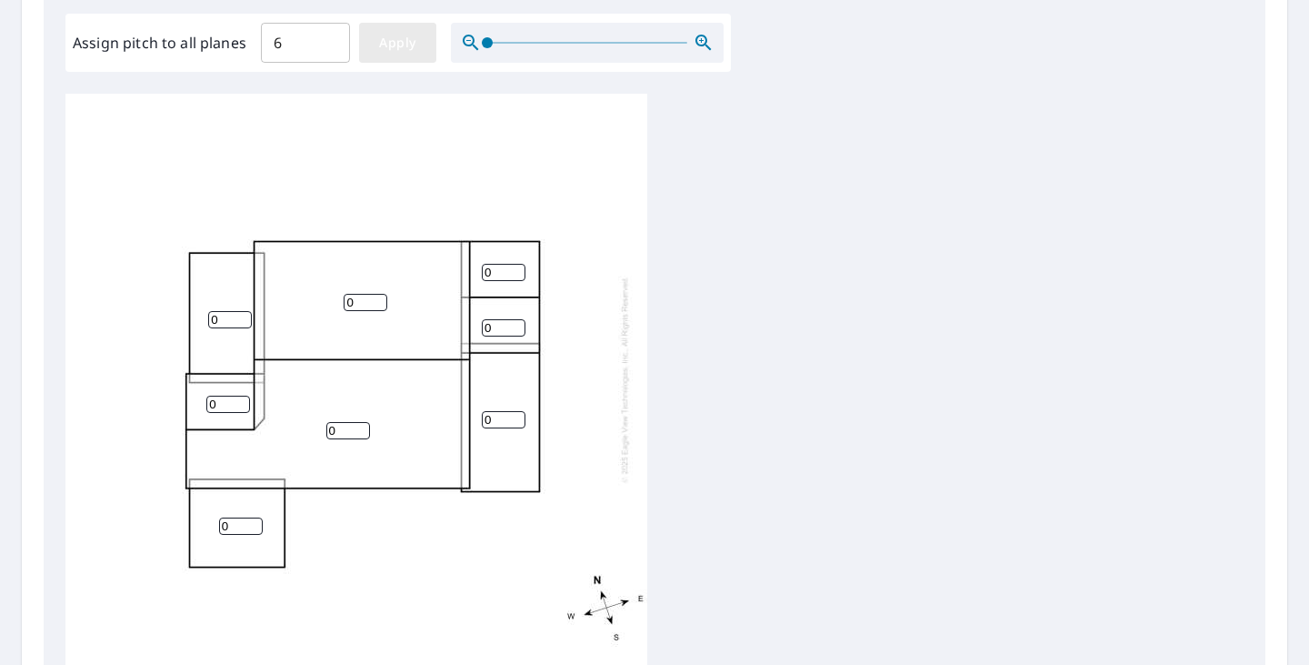
click at [394, 49] on span "Apply" at bounding box center [398, 43] width 48 height 23
type input "6"
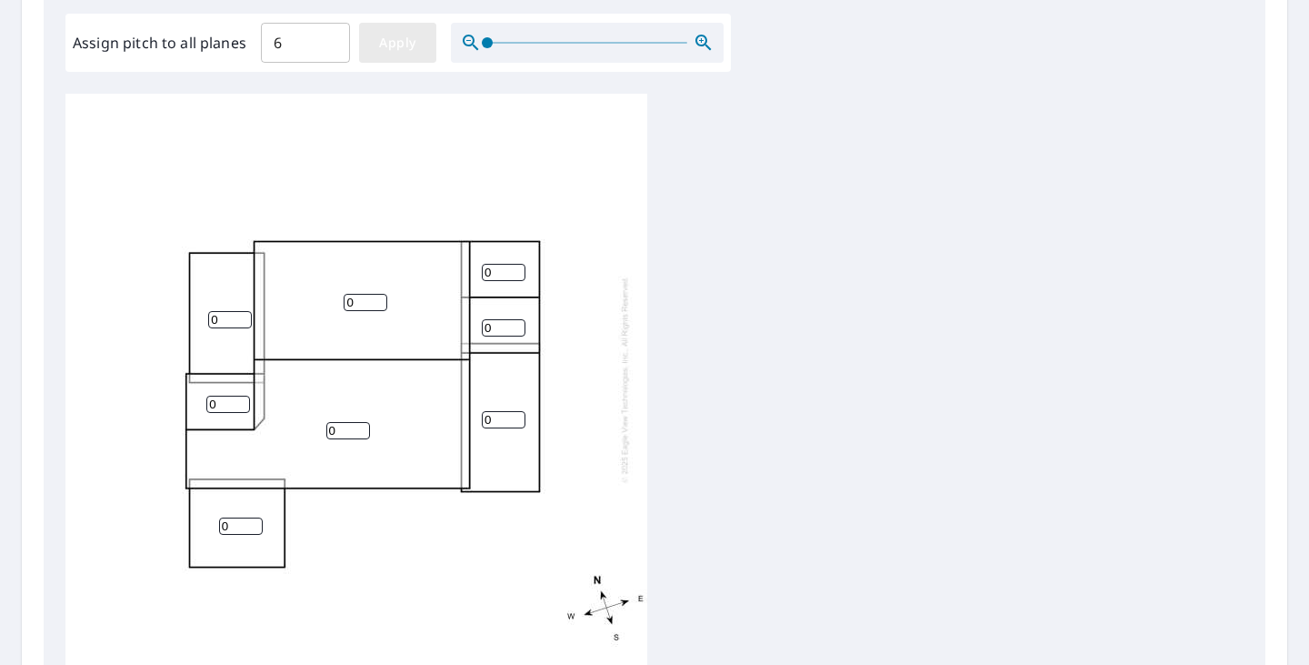
type input "6"
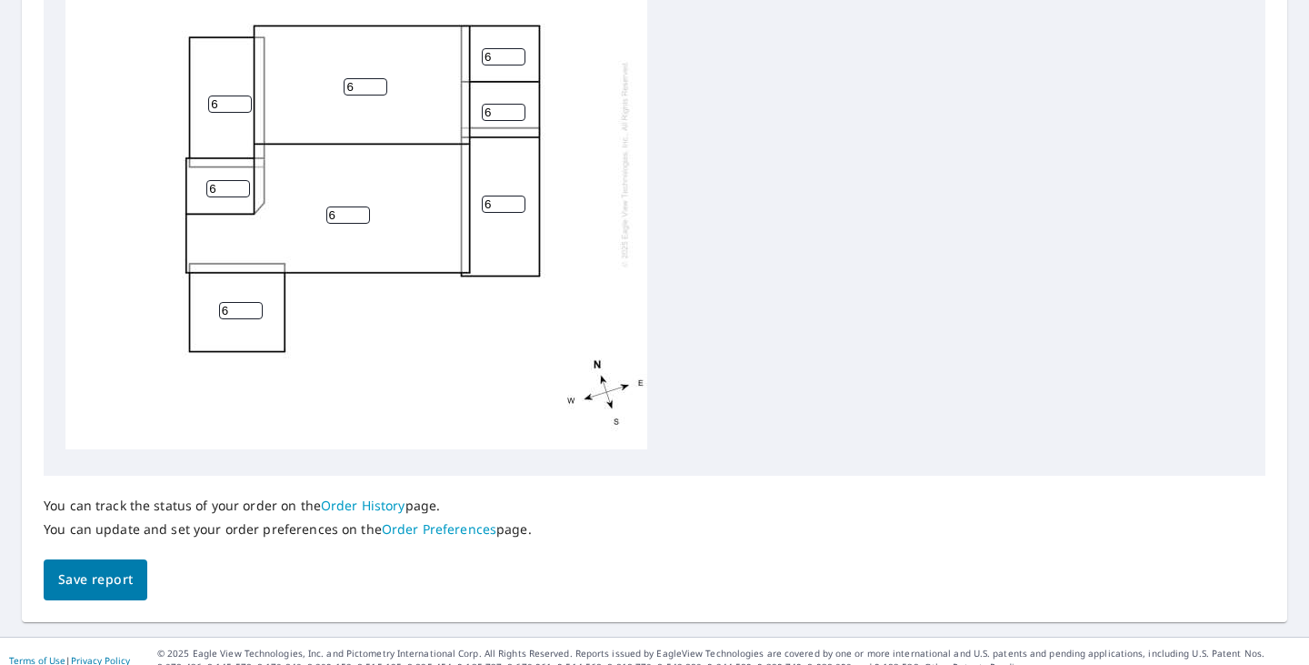
scroll to position [774, 0]
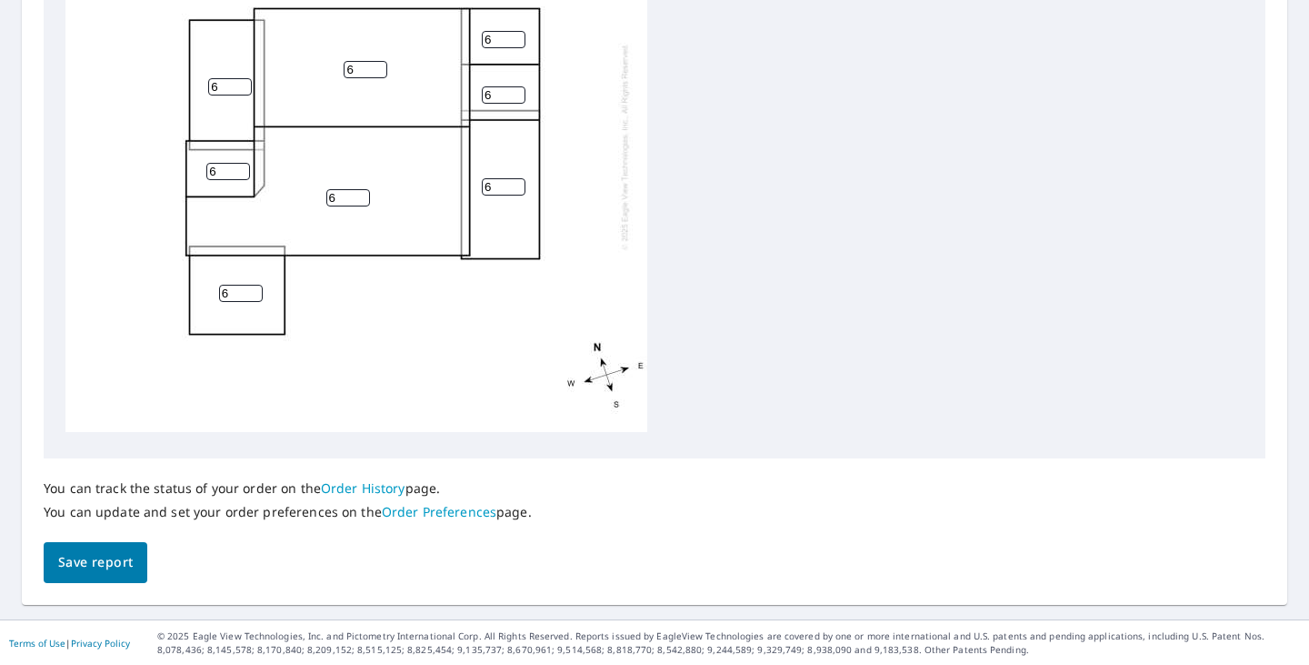
click at [112, 560] on span "Save report" at bounding box center [95, 562] width 75 height 23
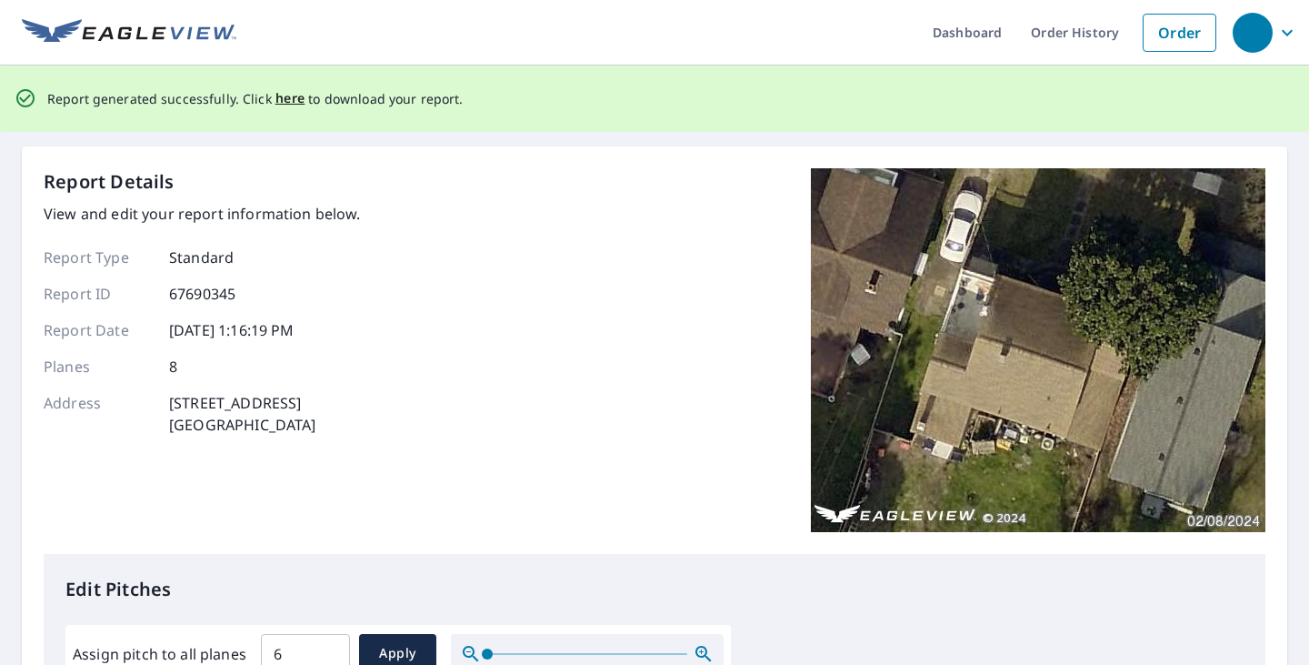
scroll to position [0, 0]
click at [287, 95] on span "here" at bounding box center [291, 99] width 30 height 23
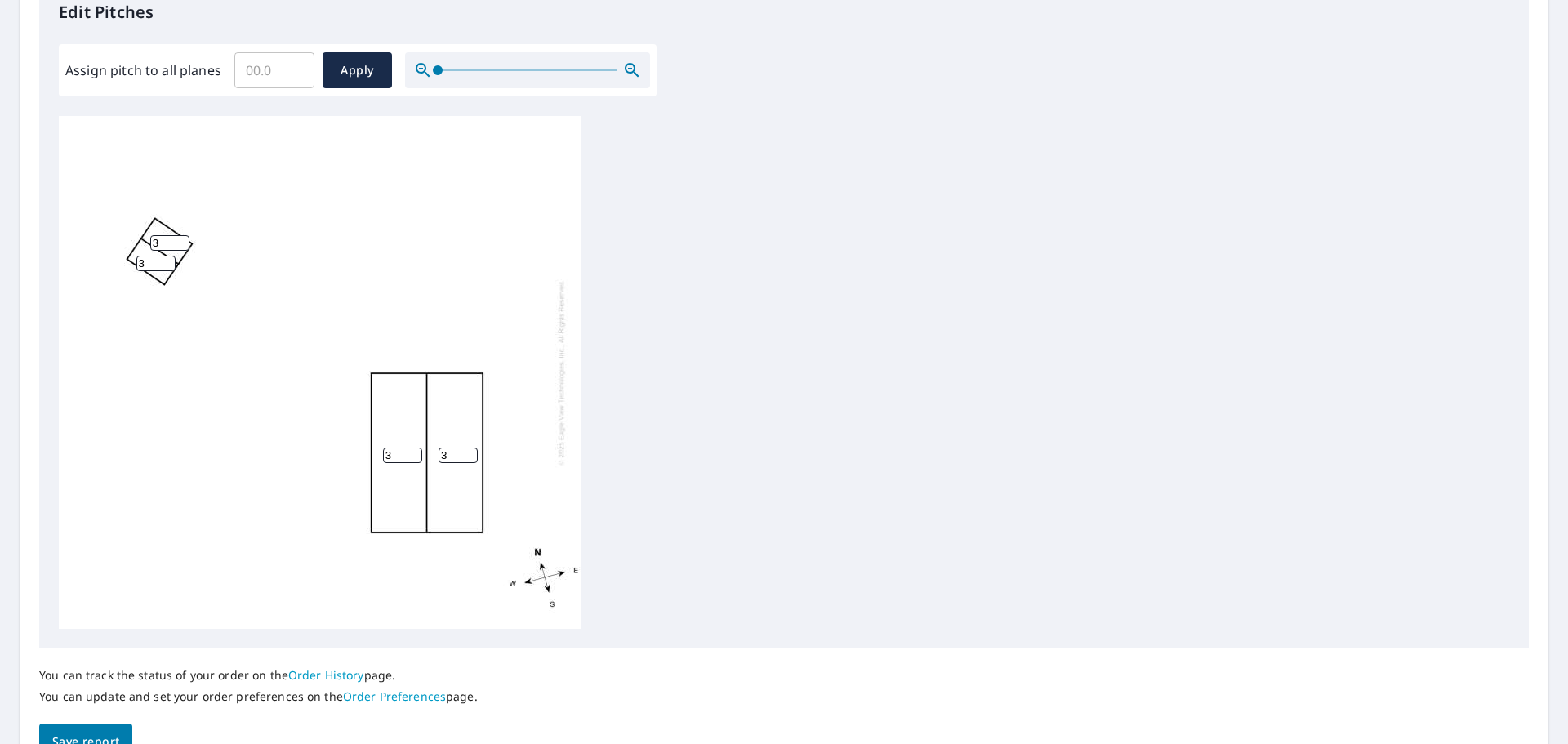
scroll to position [491, 0]
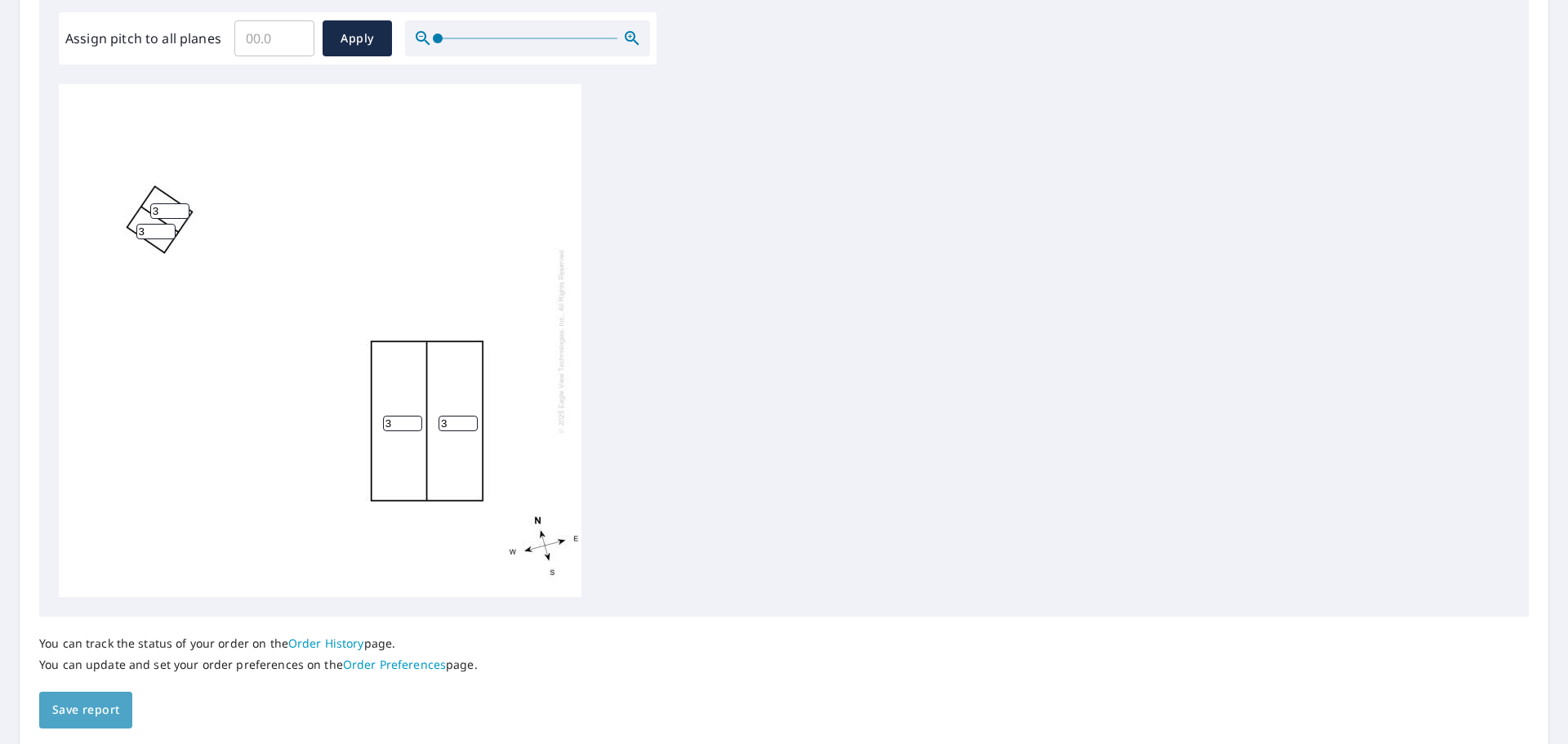
click at [107, 701] on span "Save report" at bounding box center [85, 710] width 67 height 21
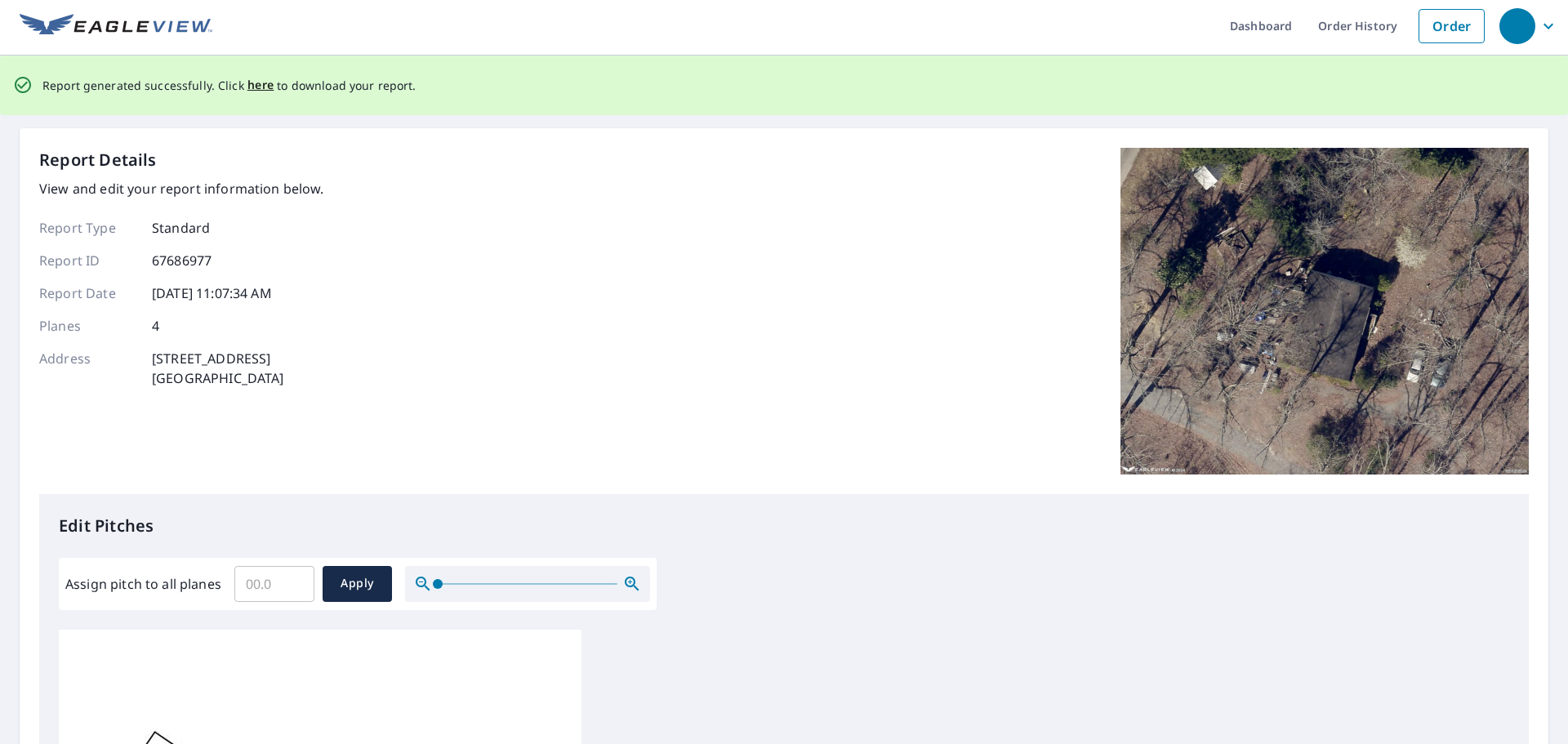
scroll to position [0, 0]
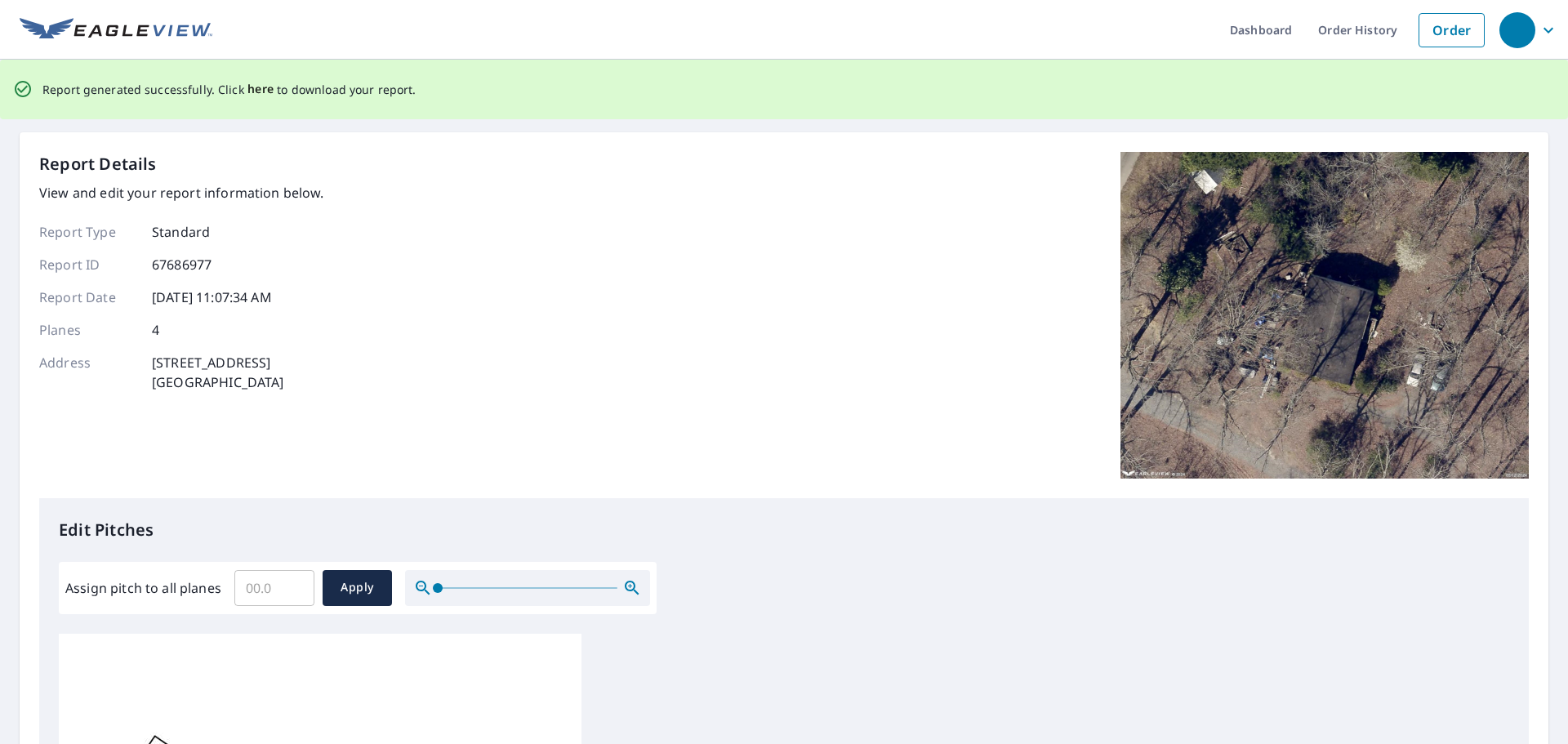
click at [254, 94] on span "here" at bounding box center [261, 89] width 27 height 21
